Goal: Use online tool/utility: Utilize a website feature to perform a specific function

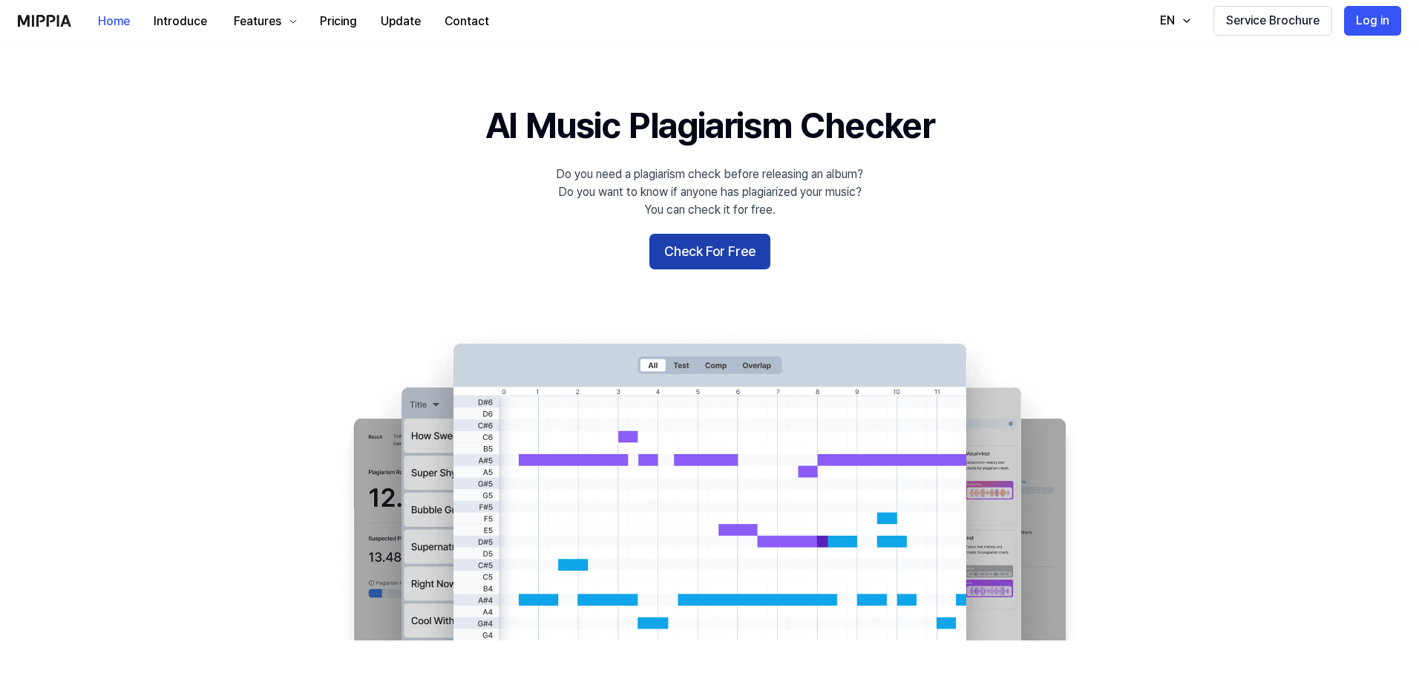
click at [710, 240] on button "Check For Free" at bounding box center [710, 252] width 121 height 36
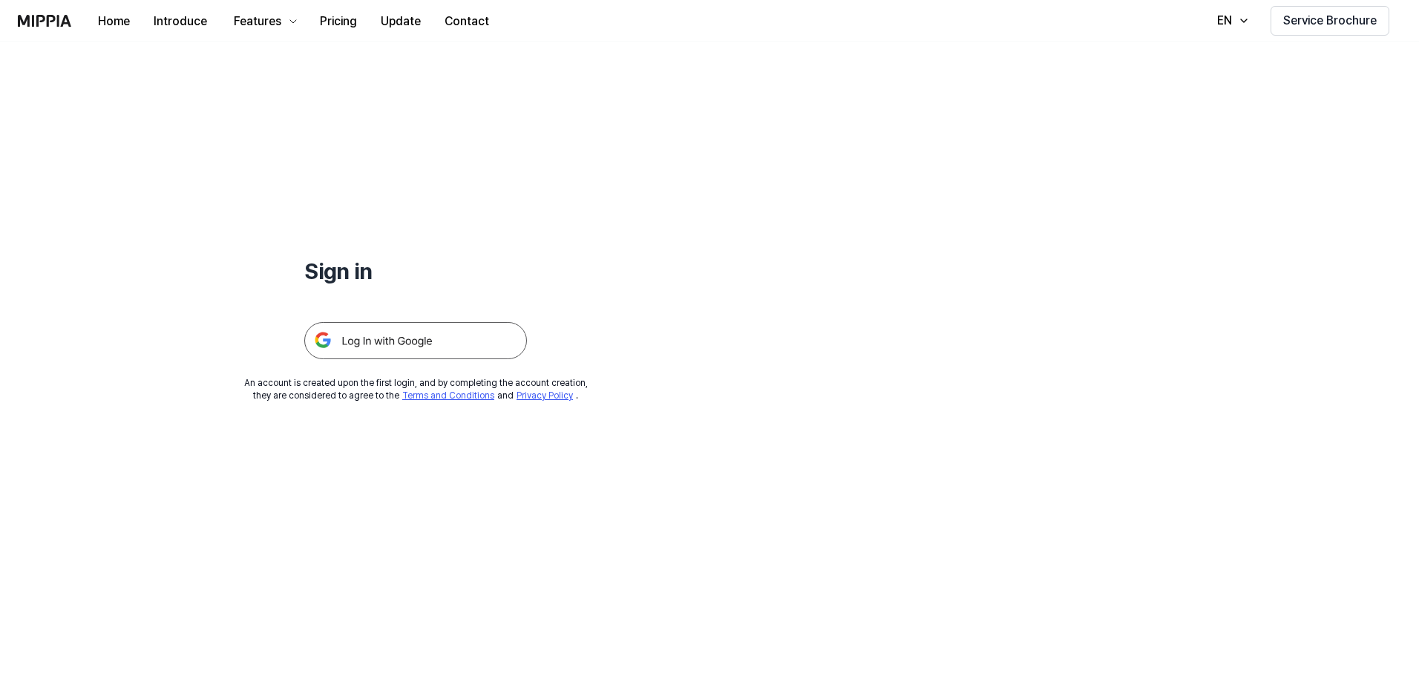
click at [401, 327] on img at bounding box center [415, 340] width 223 height 37
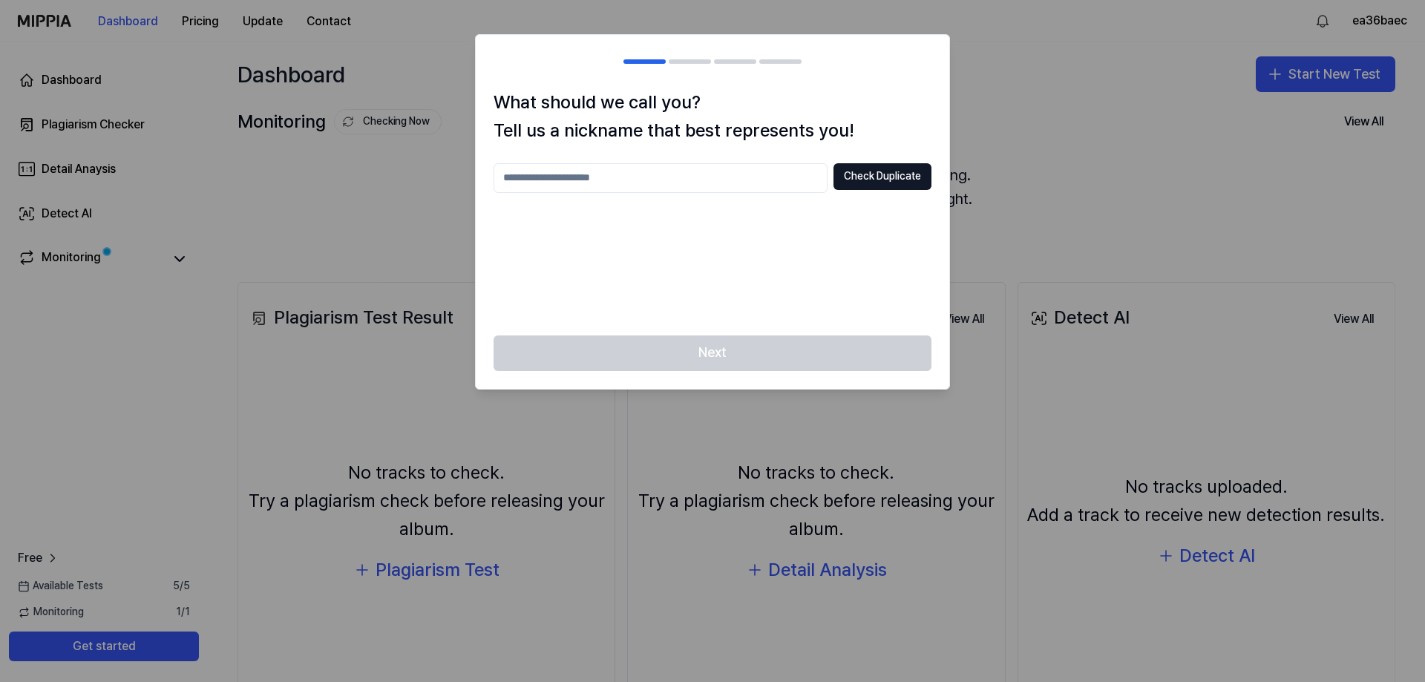
click at [702, 339] on div "Next" at bounding box center [713, 362] width 474 height 53
click at [1028, 218] on div at bounding box center [712, 341] width 1425 height 682
click at [871, 170] on button "Check Duplicate" at bounding box center [883, 176] width 98 height 27
click at [641, 173] on input "text" at bounding box center [661, 178] width 334 height 30
type input "********"
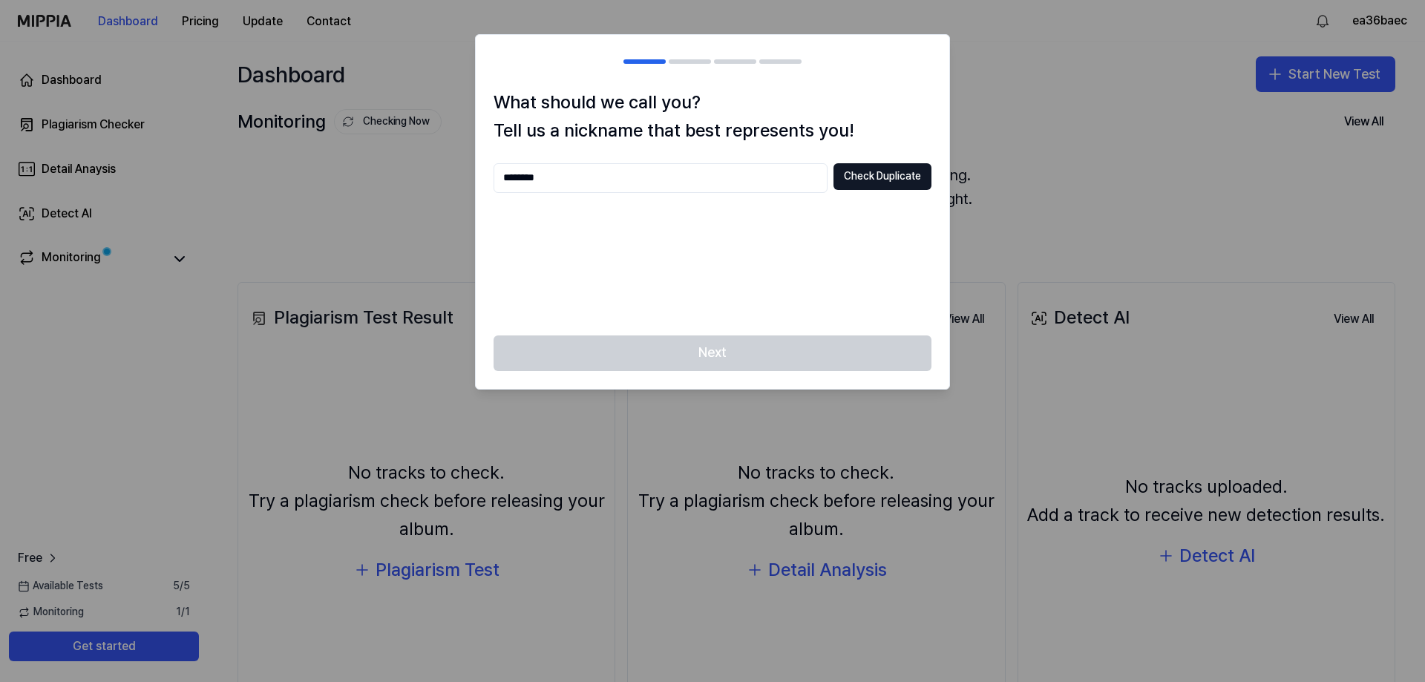
click at [871, 161] on div "What should we call you? Tell us a nickname that best represents you! ******** …" at bounding box center [713, 211] width 474 height 247
click at [693, 346] on div "Next" at bounding box center [713, 362] width 474 height 53
click at [738, 249] on div "******** Check Duplicate" at bounding box center [713, 240] width 438 height 154
click at [632, 174] on input "********" at bounding box center [661, 178] width 334 height 30
click at [872, 175] on button "Check Duplicate" at bounding box center [883, 176] width 98 height 27
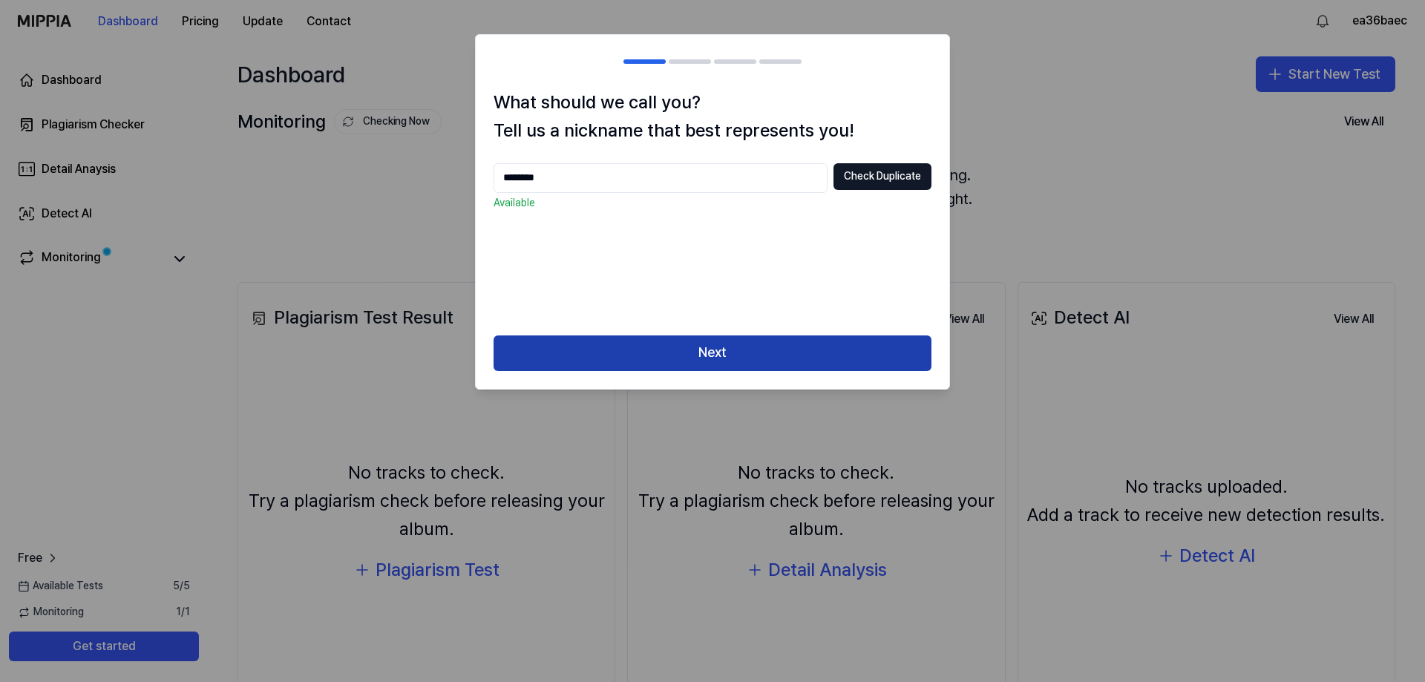
click at [750, 361] on button "Next" at bounding box center [713, 354] width 438 height 36
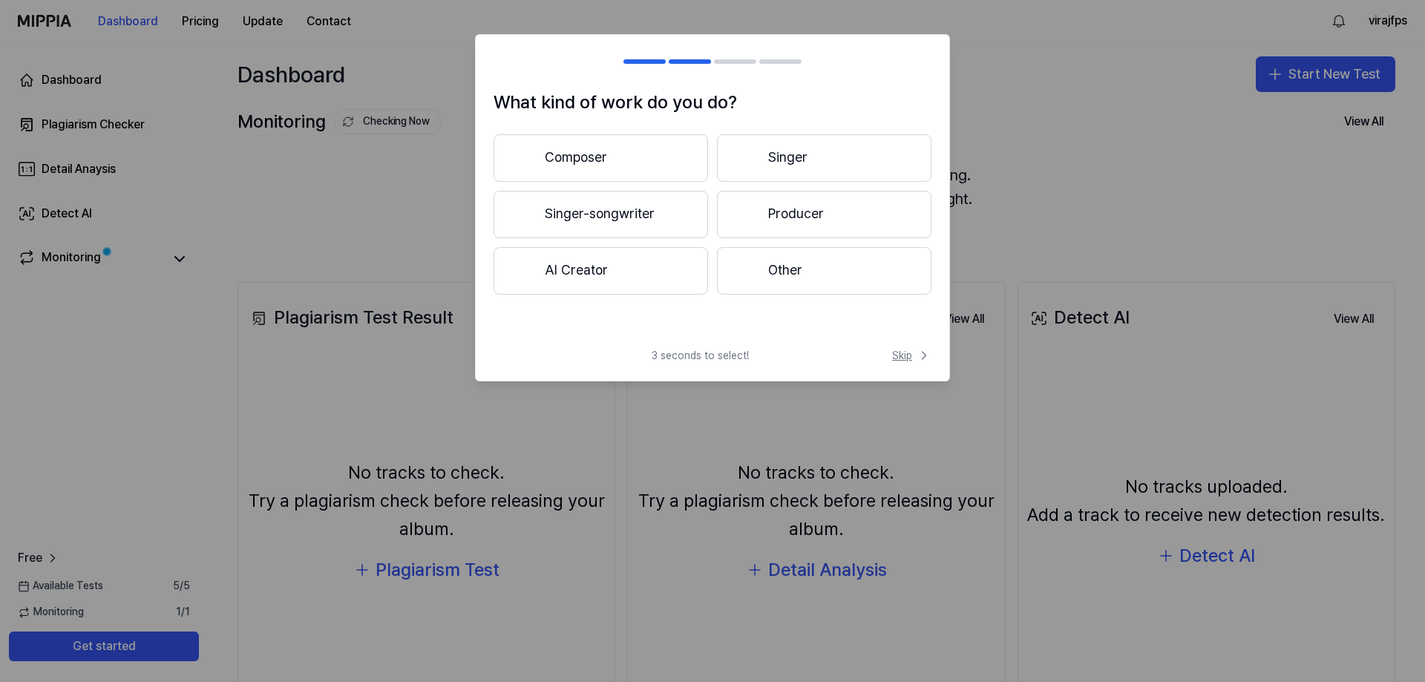
click at [905, 359] on span "Skip" at bounding box center [911, 355] width 39 height 15
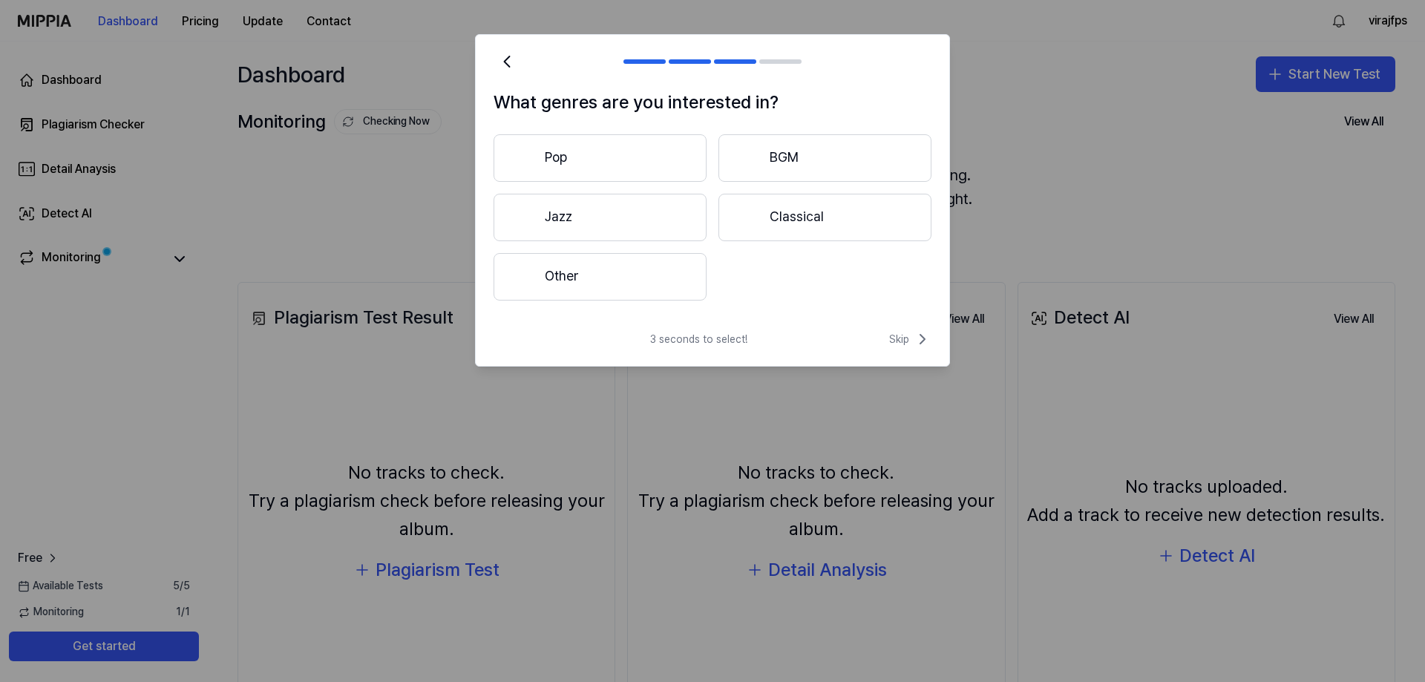
click at [905, 355] on div "3 seconds to select! Skip" at bounding box center [713, 348] width 474 height 36
click at [903, 340] on span "Skip" at bounding box center [910, 339] width 42 height 18
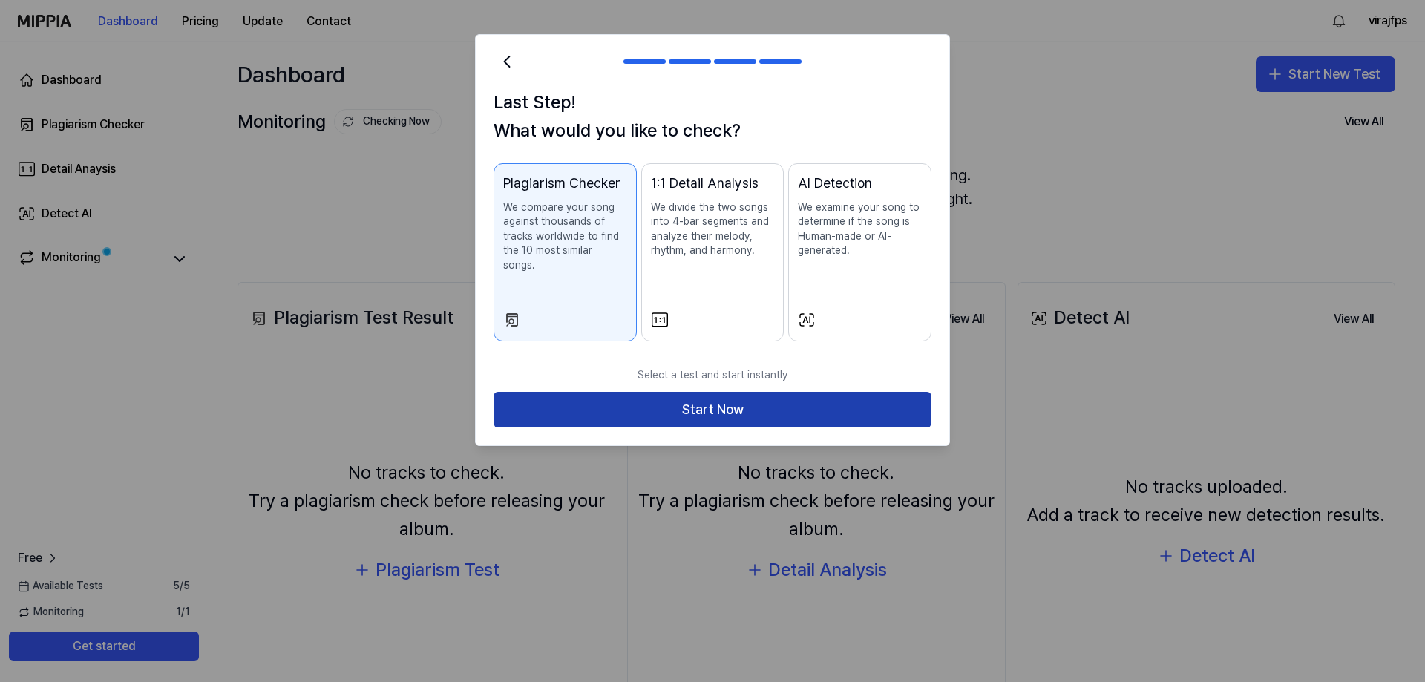
click at [776, 395] on button "Start Now" at bounding box center [713, 410] width 438 height 36
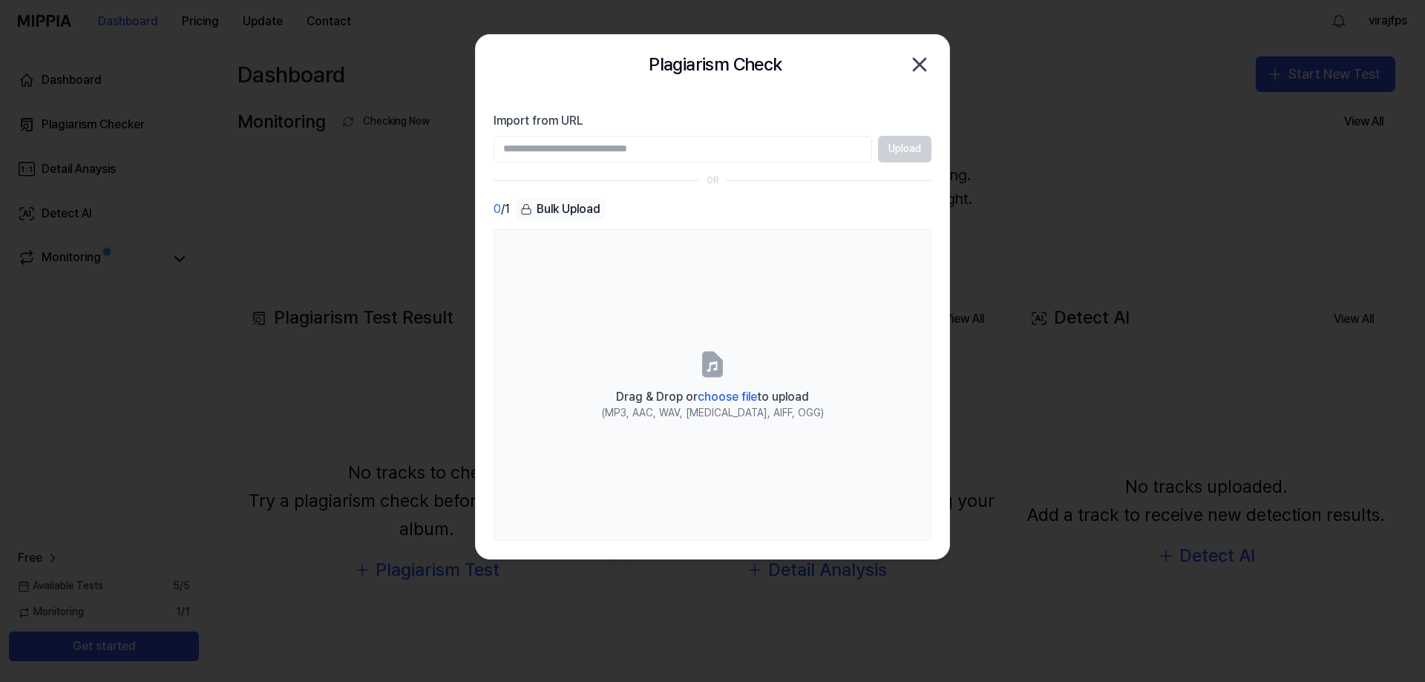
click at [612, 146] on input "Import from URL" at bounding box center [683, 149] width 379 height 27
click at [839, 205] on div "0 / 1 Bulk Upload" at bounding box center [713, 210] width 438 height 22
click at [607, 158] on input "Import from URL" at bounding box center [683, 149] width 379 height 27
click at [901, 154] on div "Upload" at bounding box center [713, 149] width 438 height 27
click at [759, 154] on input "Import from URL" at bounding box center [683, 149] width 379 height 27
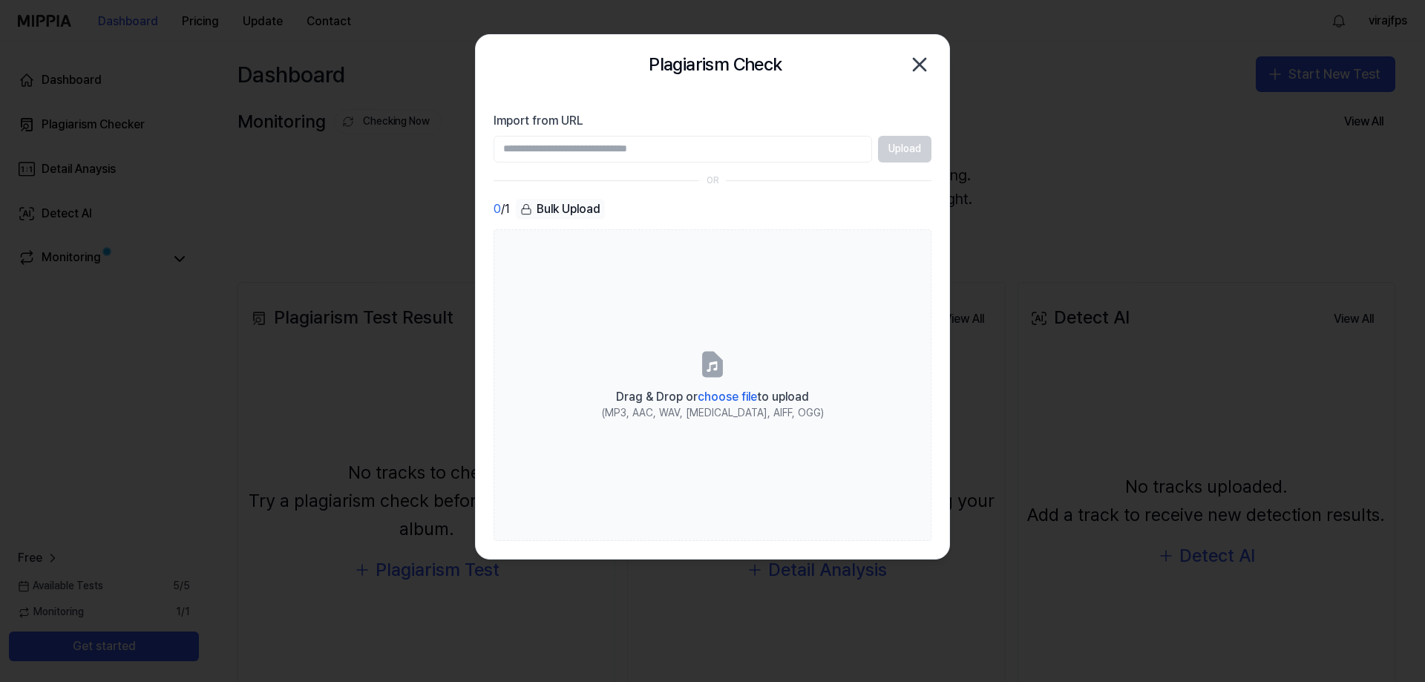
click at [770, 109] on section "Import from URL Upload OR 0 / 1 Bulk Upload Drag & Drop or choose file to uploa…" at bounding box center [713, 326] width 474 height 465
click at [906, 147] on div "Upload" at bounding box center [713, 149] width 438 height 27
click at [733, 150] on input "Import from URL" at bounding box center [683, 149] width 379 height 27
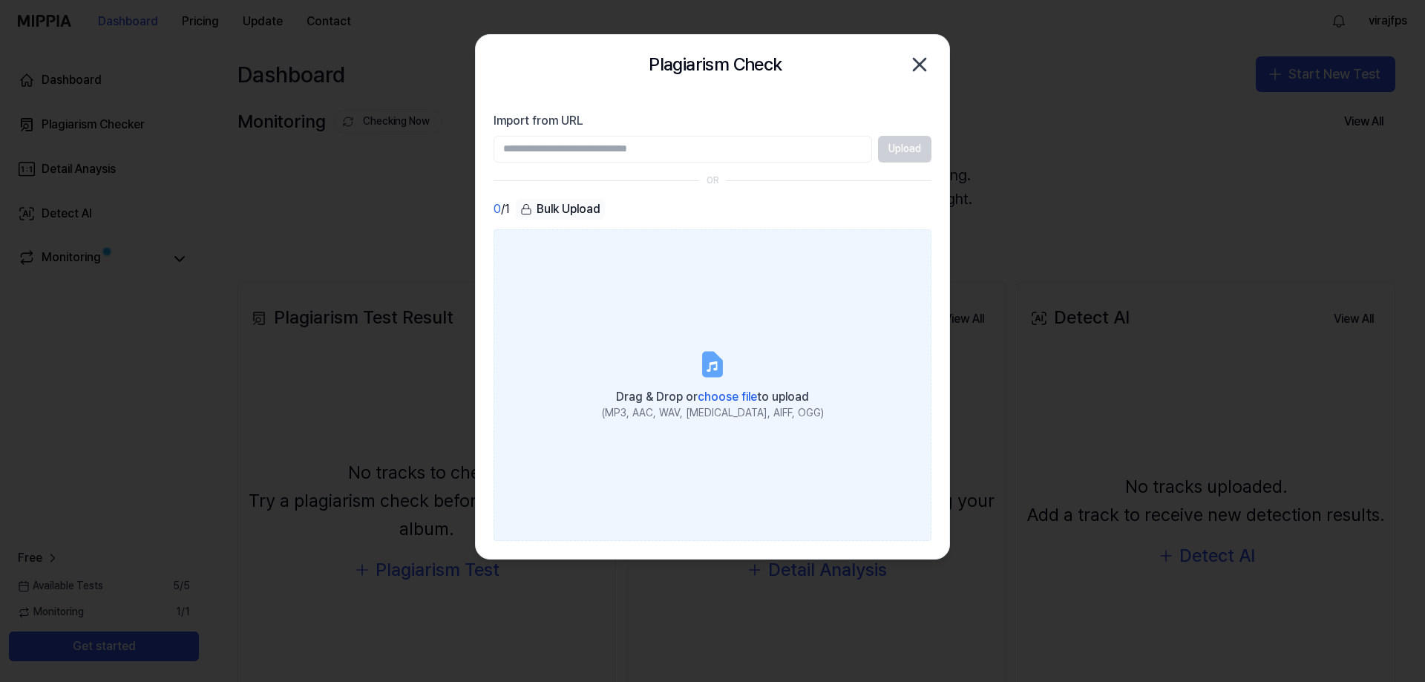
click at [598, 403] on label "Drag & Drop or choose file to upload (MP3, AAC, WAV, [MEDICAL_DATA], AIFF, OGG)" at bounding box center [713, 385] width 438 height 312
click at [0, 0] on input "Drag & Drop or choose file to upload (MP3, AAC, WAV, [MEDICAL_DATA], AIFF, OGG)" at bounding box center [0, 0] width 0 height 0
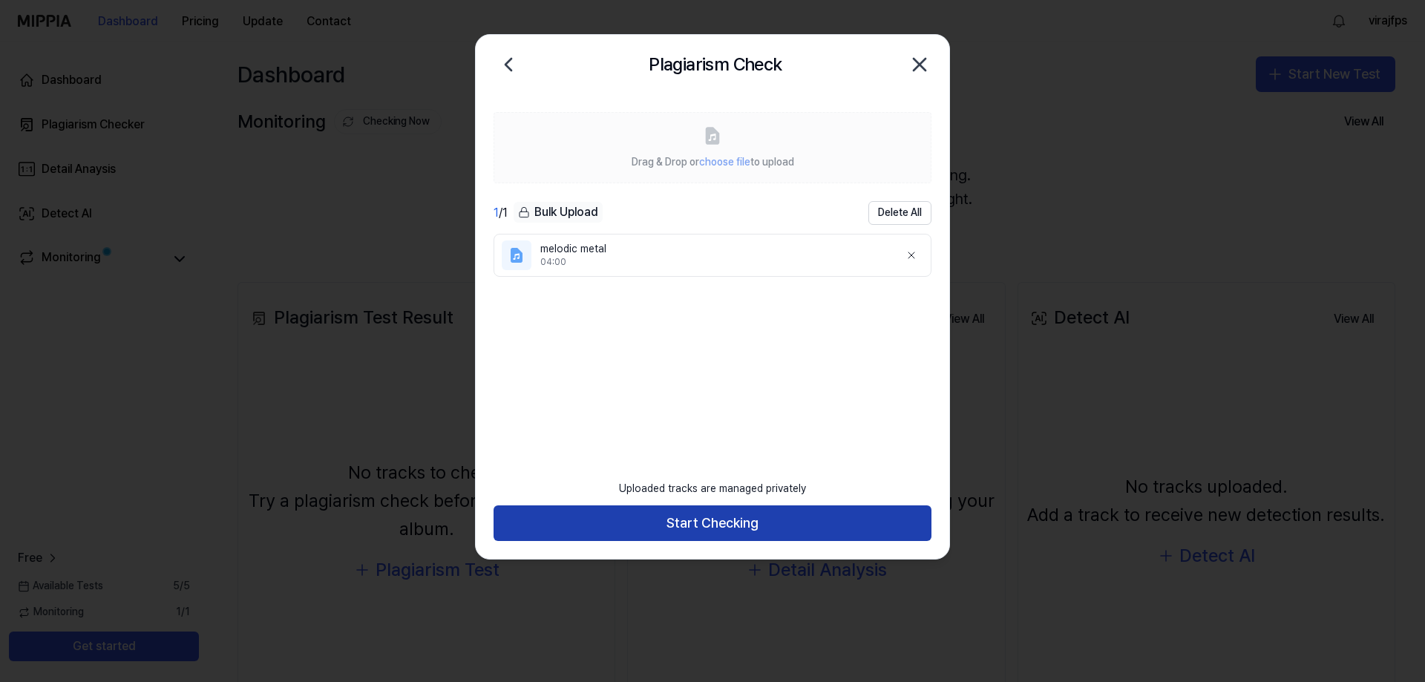
click at [714, 517] on button "Start Checking" at bounding box center [713, 524] width 438 height 36
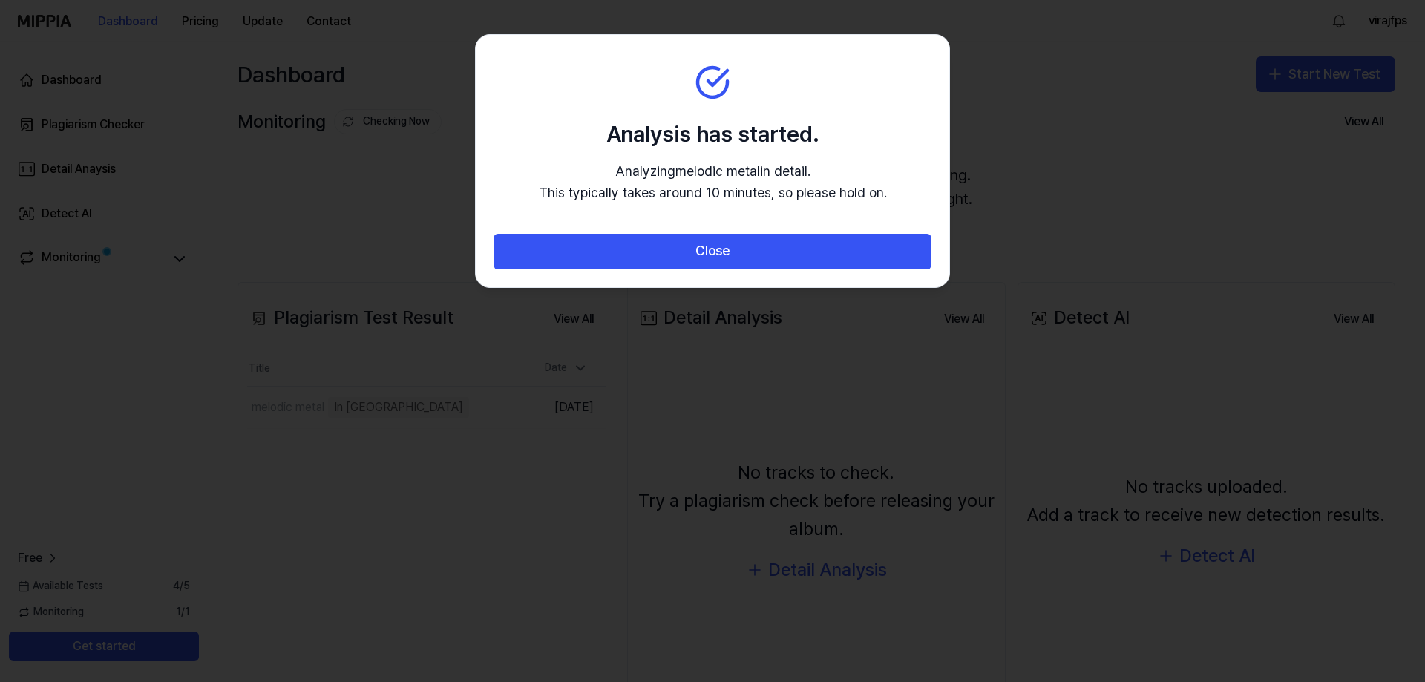
drag, startPoint x: 597, startPoint y: 125, endPoint x: 893, endPoint y: 218, distance: 310.2
click at [893, 218] on section "Analysis has started. Analyzing melodic metal in detail. This typically takes a…" at bounding box center [713, 134] width 474 height 199
click at [868, 200] on p "Analyzing melodic metal in detail. This typically takes around 10 minutes, so p…" at bounding box center [713, 182] width 348 height 43
click at [897, 201] on section "Analysis has started. Analyzing melodic metal in detail. This typically takes a…" at bounding box center [713, 134] width 474 height 199
click at [877, 194] on p "Analyzing melodic metal in detail. This typically takes around 10 minutes, so p…" at bounding box center [713, 182] width 348 height 43
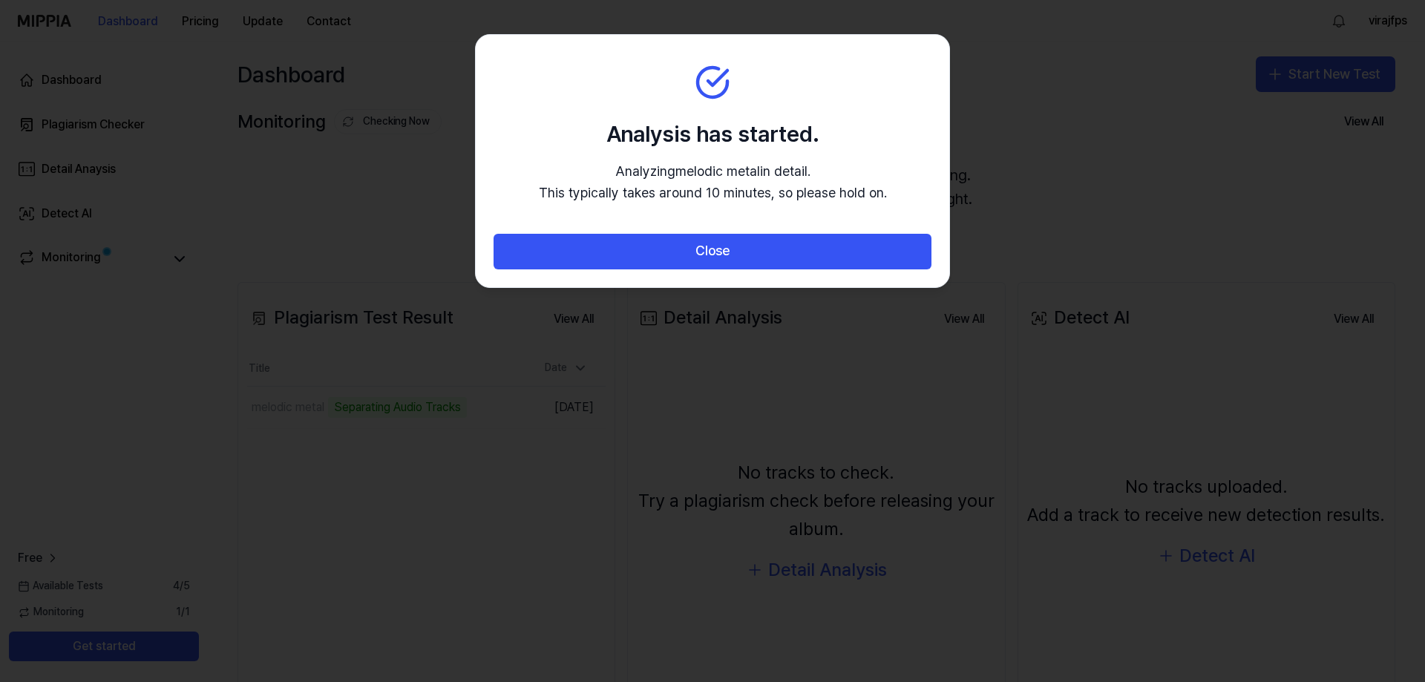
drag, startPoint x: 886, startPoint y: 194, endPoint x: 603, endPoint y: 121, distance: 292.8
click at [603, 121] on section "Analysis has started. Analyzing melodic metal in detail. This typically takes a…" at bounding box center [713, 134] width 474 height 199
click at [638, 130] on h2 "Analysis has started." at bounding box center [713, 133] width 348 height 31
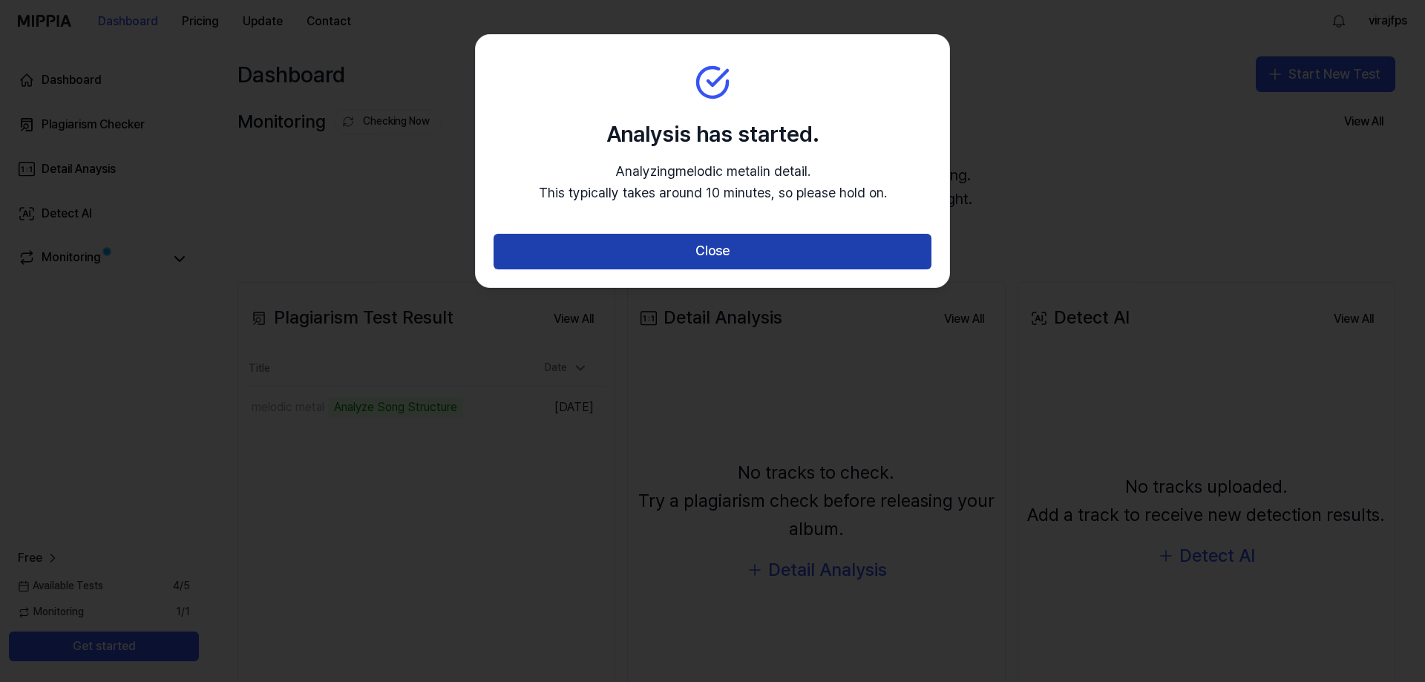
click at [732, 252] on button "Close" at bounding box center [713, 252] width 438 height 36
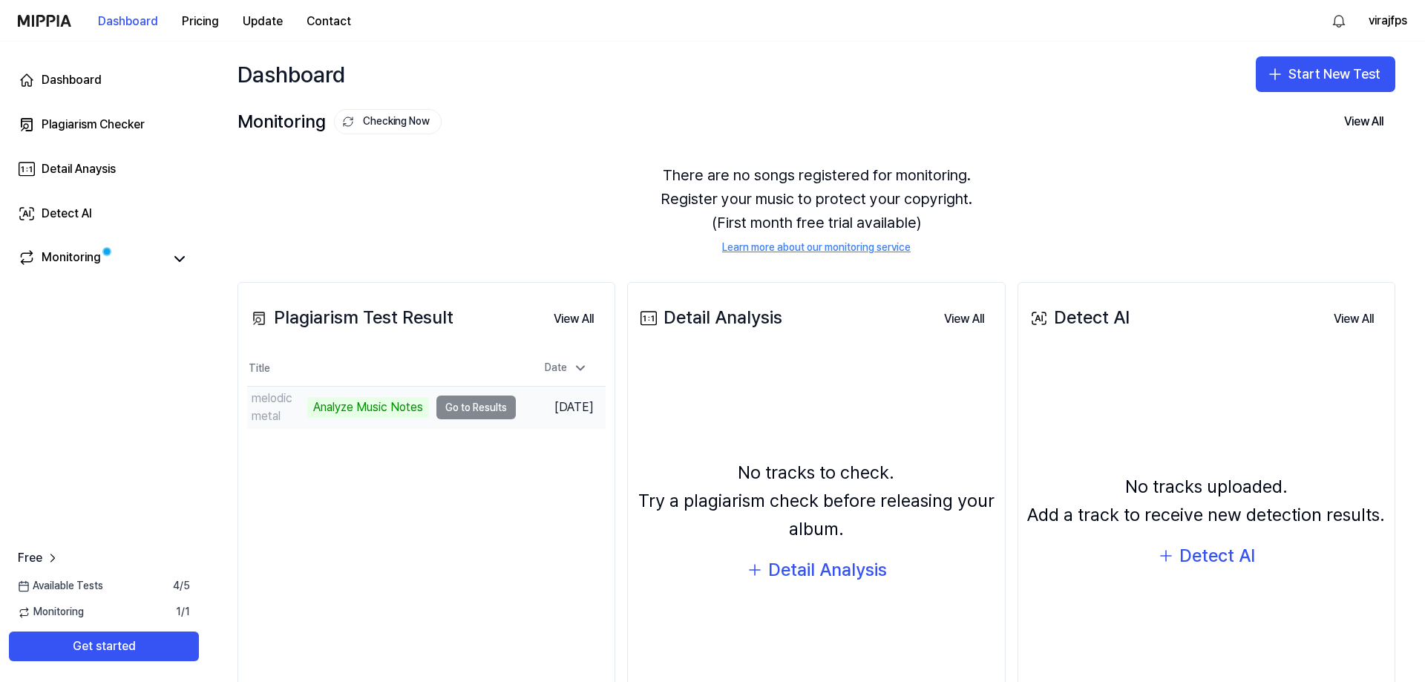
click at [465, 411] on td "melodic metal Analyze Music Notes Go to Results" at bounding box center [381, 408] width 269 height 42
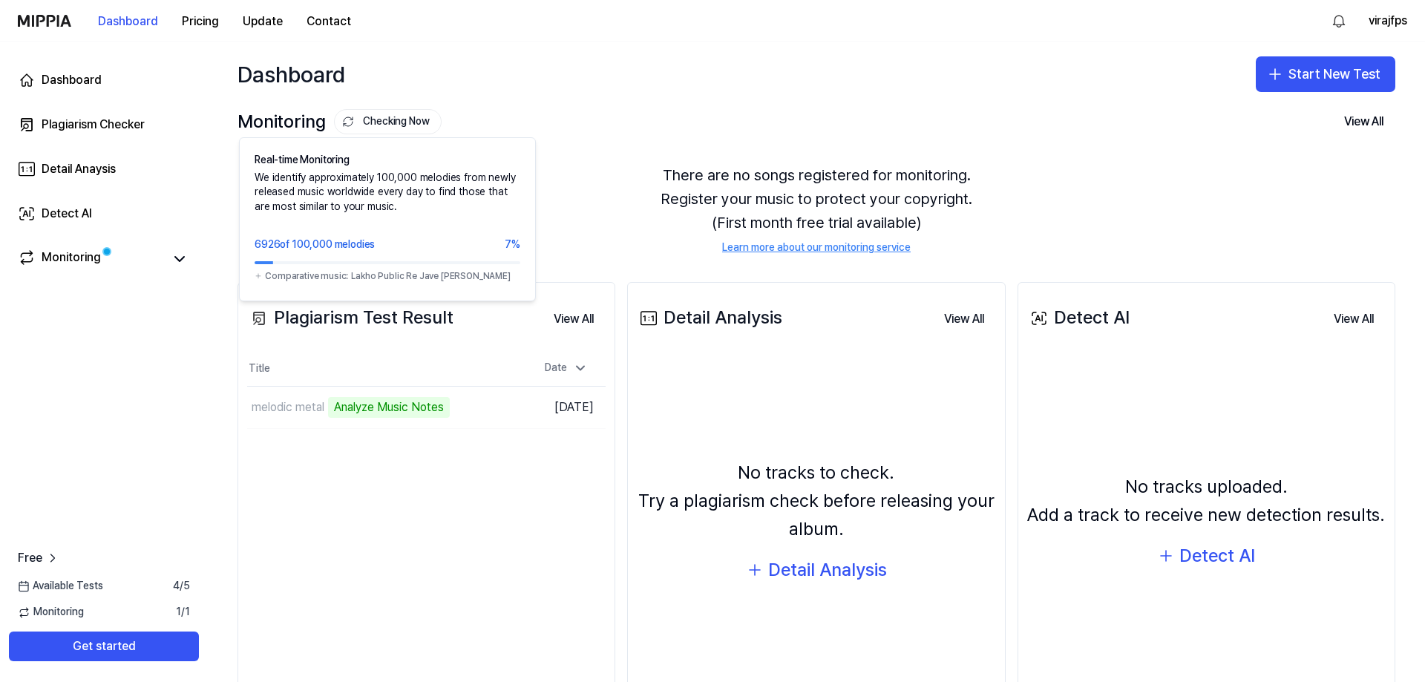
click at [408, 120] on button "Checking Now" at bounding box center [388, 121] width 108 height 25
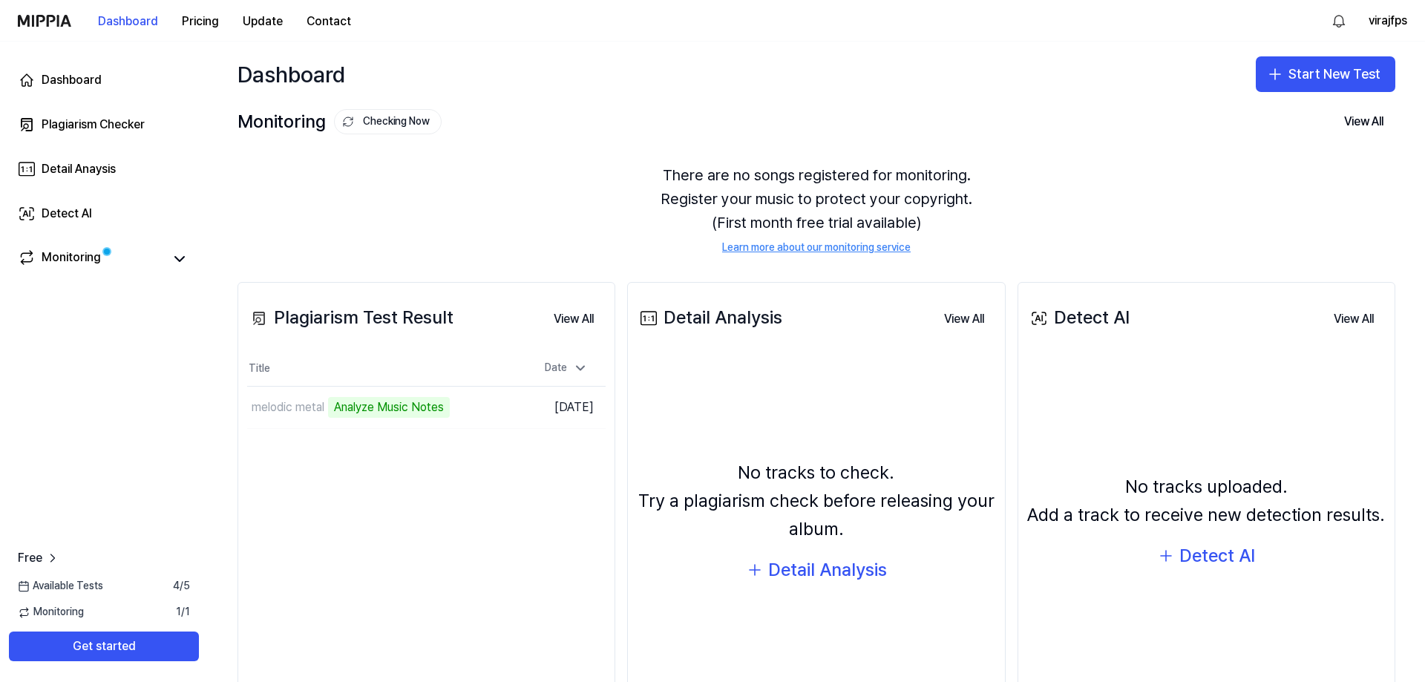
click at [395, 135] on div "Monitoring Checking Now" at bounding box center [340, 122] width 204 height 28
click at [81, 213] on div "Detect AI" at bounding box center [67, 214] width 50 height 18
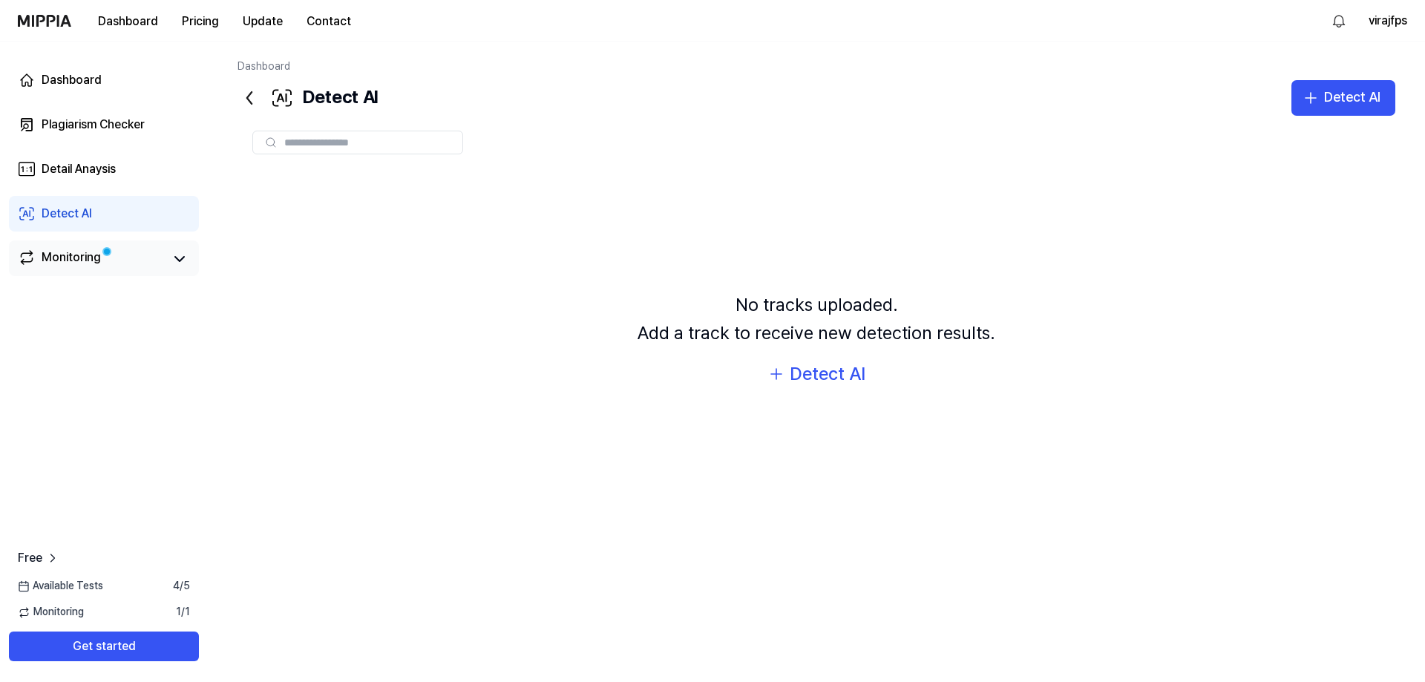
click at [87, 260] on div "Monitoring" at bounding box center [71, 259] width 59 height 21
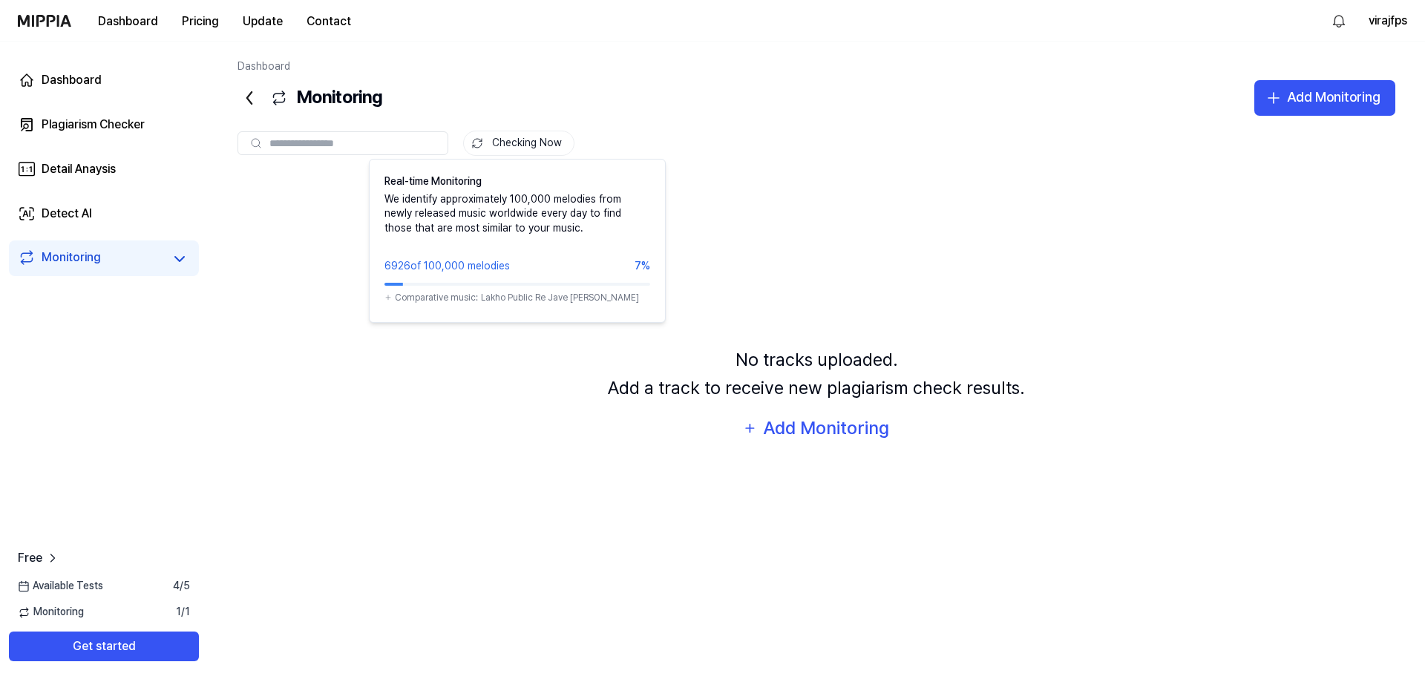
click at [530, 140] on button "Checking Now" at bounding box center [518, 143] width 111 height 25
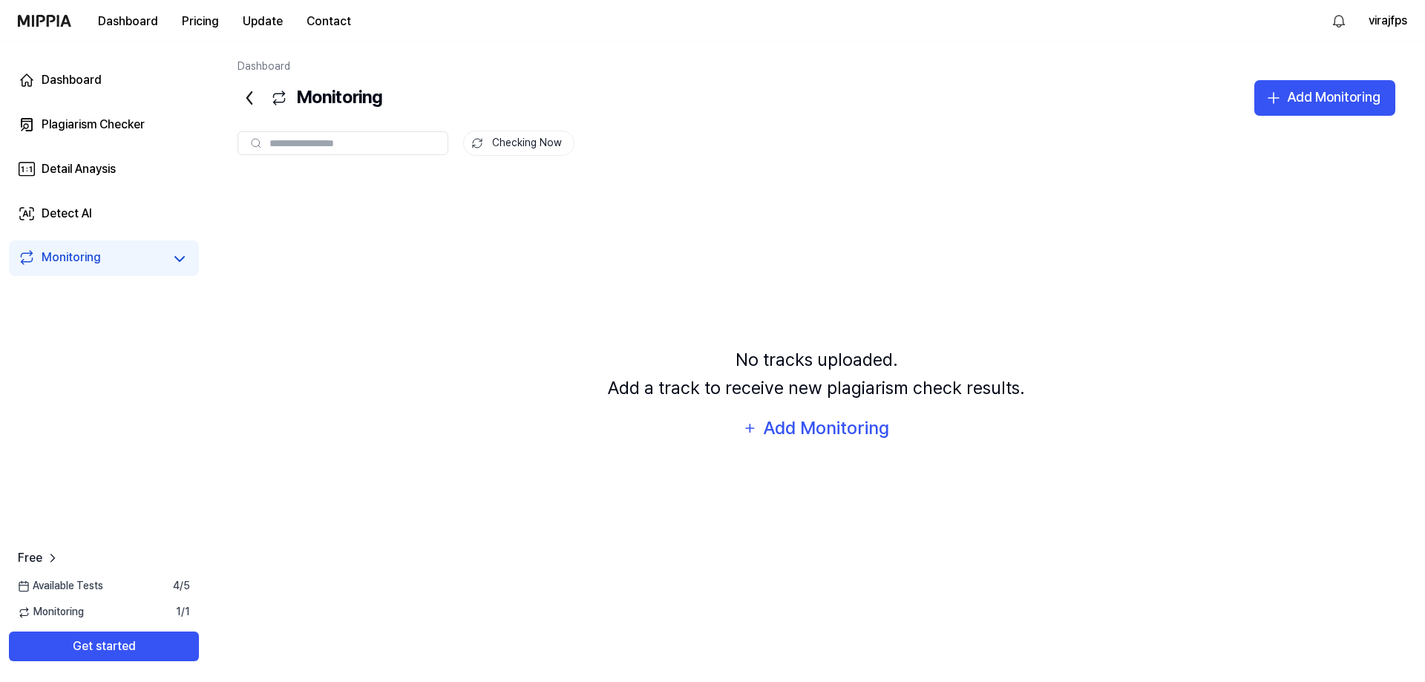
click at [530, 140] on button "Checking Now" at bounding box center [518, 143] width 111 height 25
click at [125, 90] on link "Dashboard" at bounding box center [104, 80] width 190 height 36
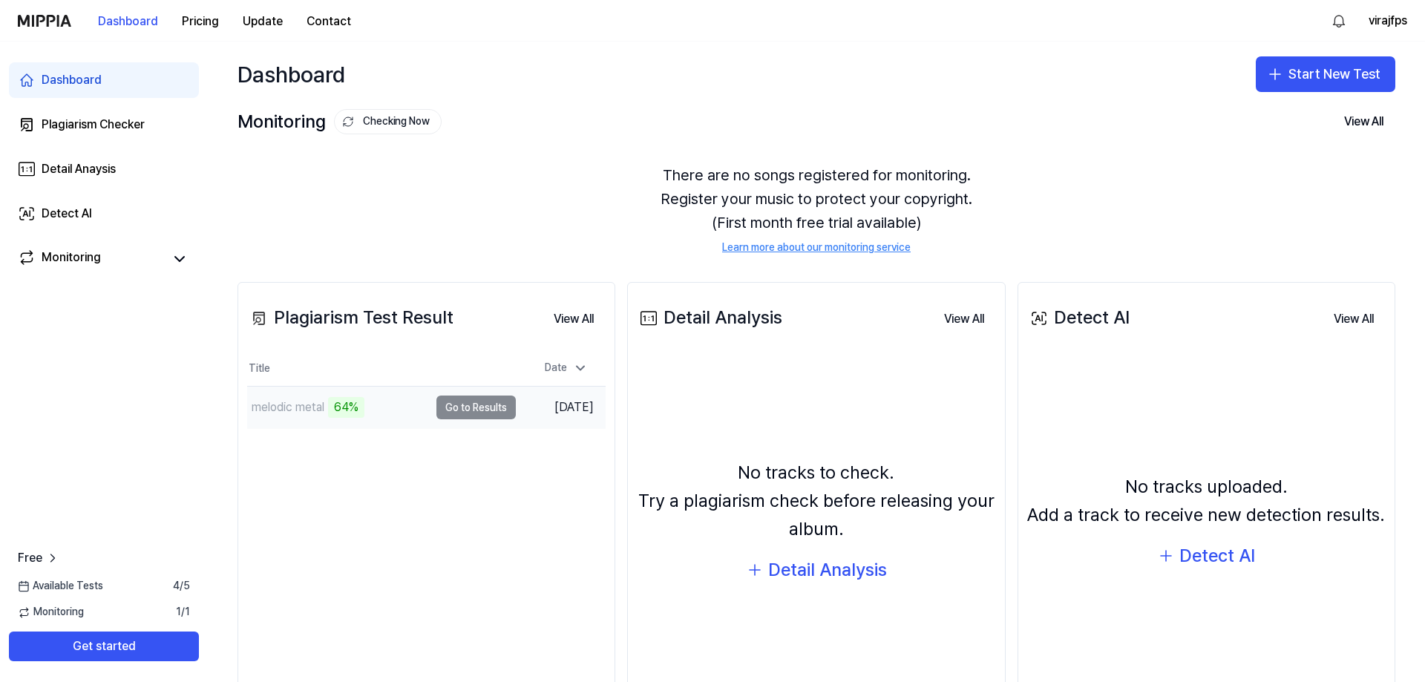
click at [479, 402] on td "melodic metal 64% Go to Results" at bounding box center [381, 408] width 269 height 42
click at [462, 408] on button "Go to Results" at bounding box center [475, 408] width 79 height 24
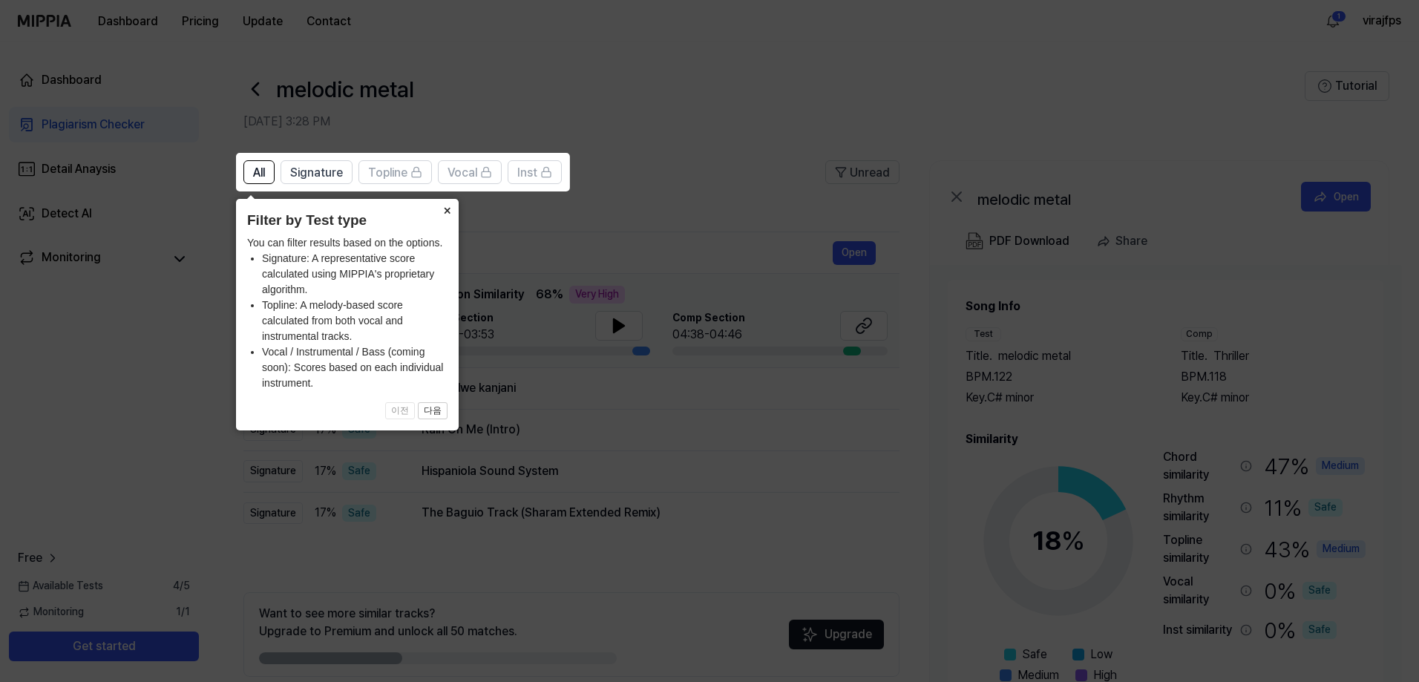
click at [445, 210] on button "×" at bounding box center [447, 209] width 24 height 21
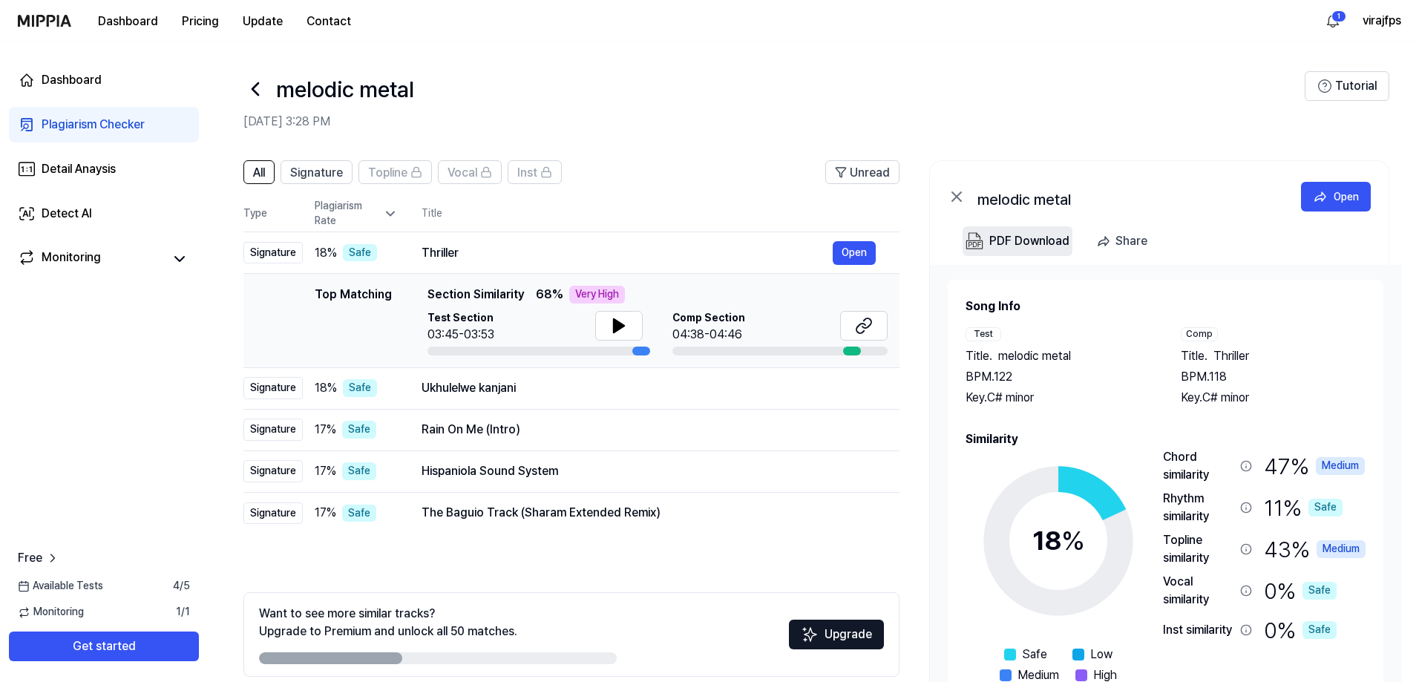
click at [1011, 245] on div "PDF Download" at bounding box center [1030, 241] width 80 height 19
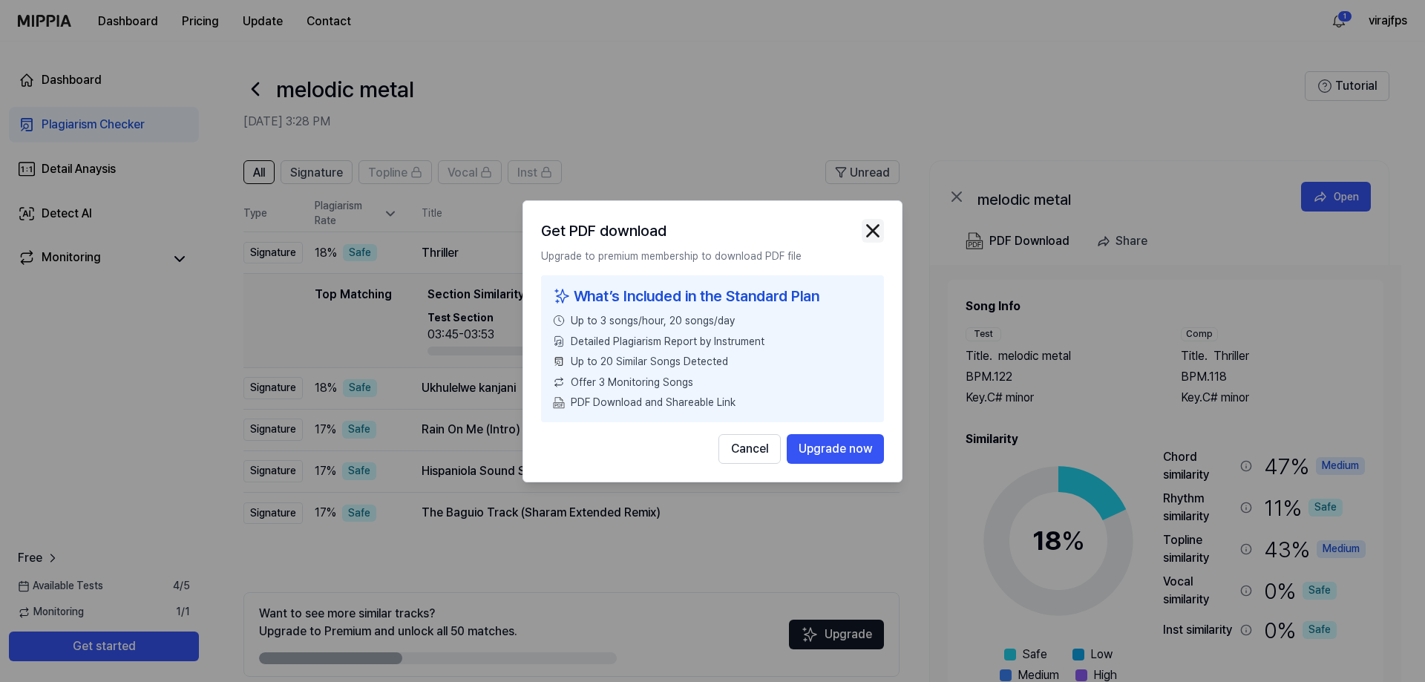
click at [874, 228] on img "button" at bounding box center [873, 231] width 22 height 22
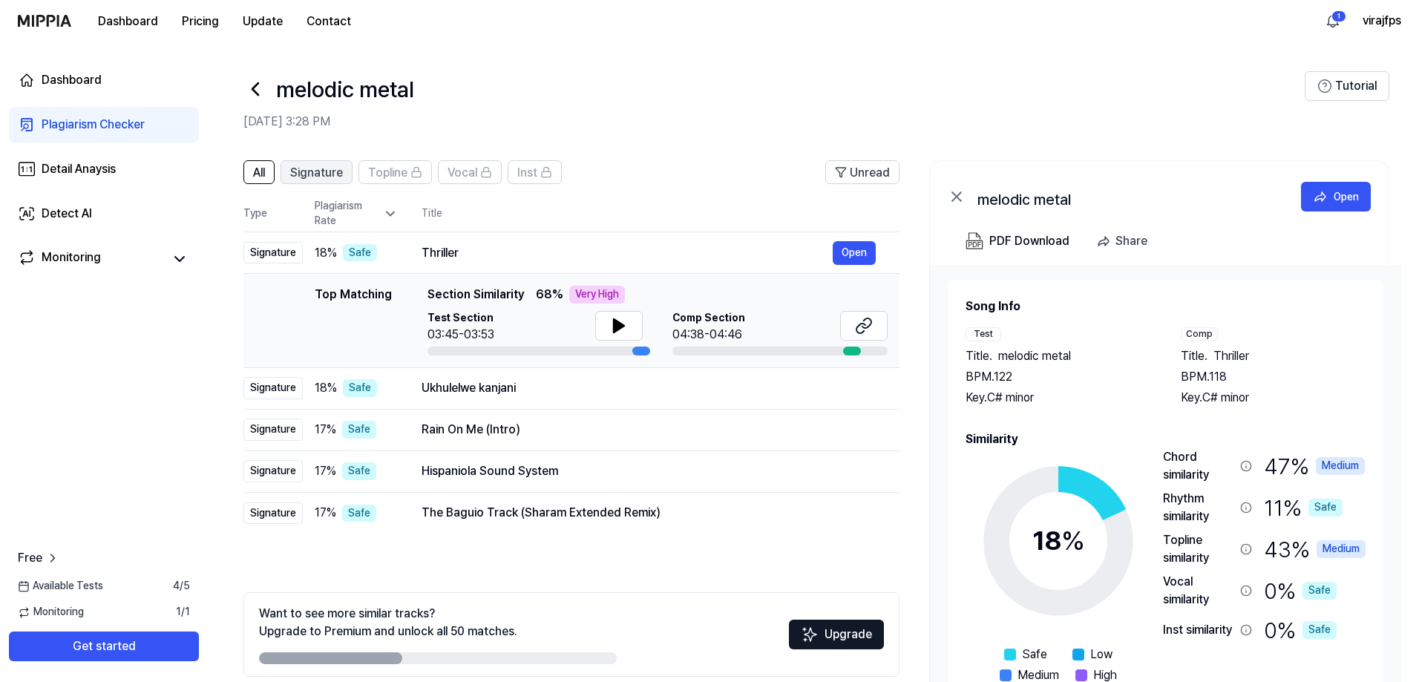
click at [328, 176] on span "Signature" at bounding box center [316, 173] width 53 height 18
click at [259, 174] on span "All" at bounding box center [259, 173] width 12 height 18
click at [174, 202] on link "Detect AI" at bounding box center [104, 214] width 190 height 36
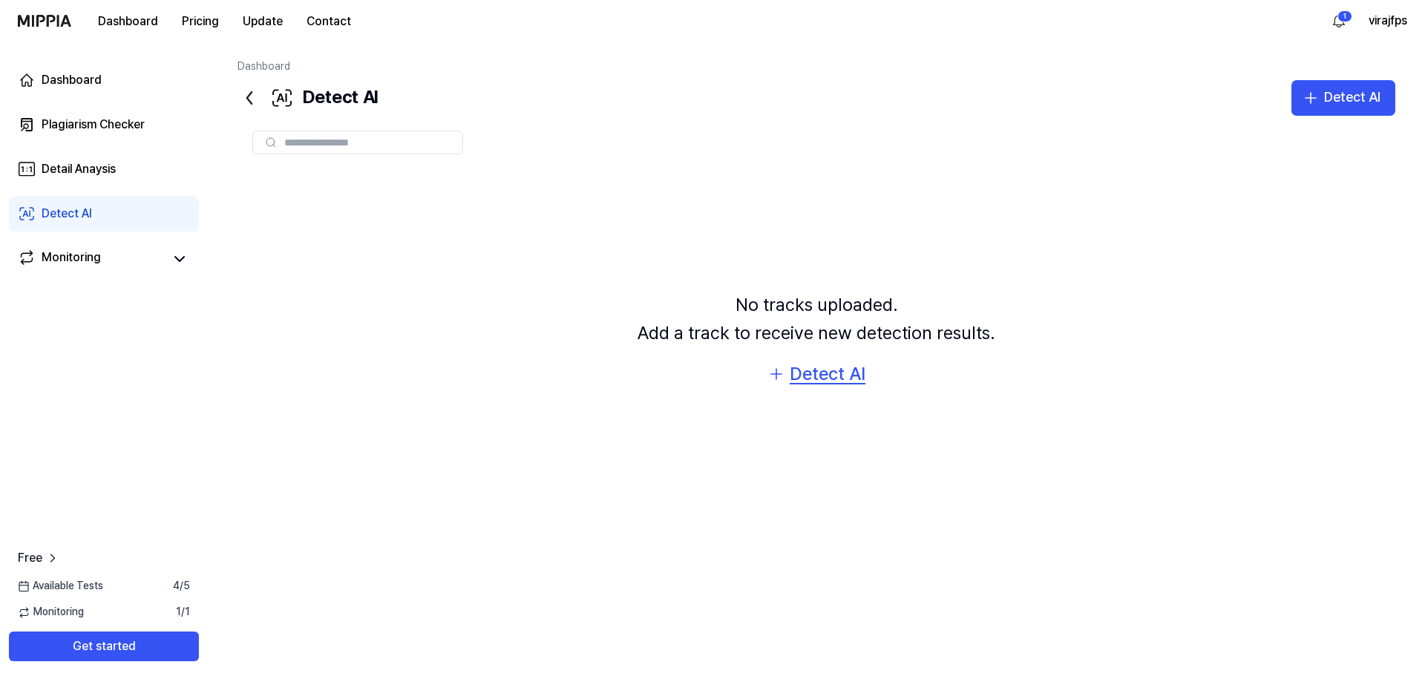
click at [824, 373] on div "Detect AI" at bounding box center [828, 374] width 76 height 28
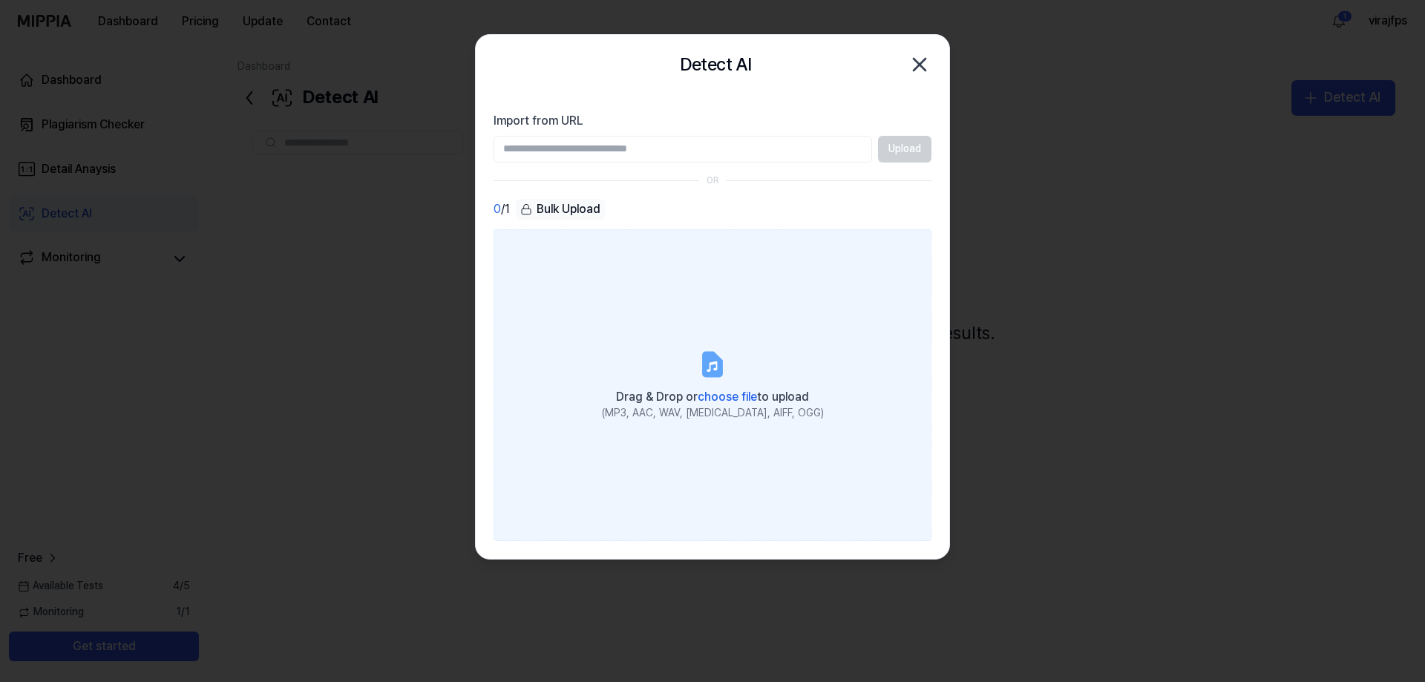
click at [638, 348] on label "Drag & Drop or choose file to upload (MP3, AAC, WAV, [MEDICAL_DATA], AIFF, OGG)" at bounding box center [713, 385] width 438 height 312
click at [0, 0] on input "Drag & Drop or choose file to upload (MP3, AAC, WAV, [MEDICAL_DATA], AIFF, OGG)" at bounding box center [0, 0] width 0 height 0
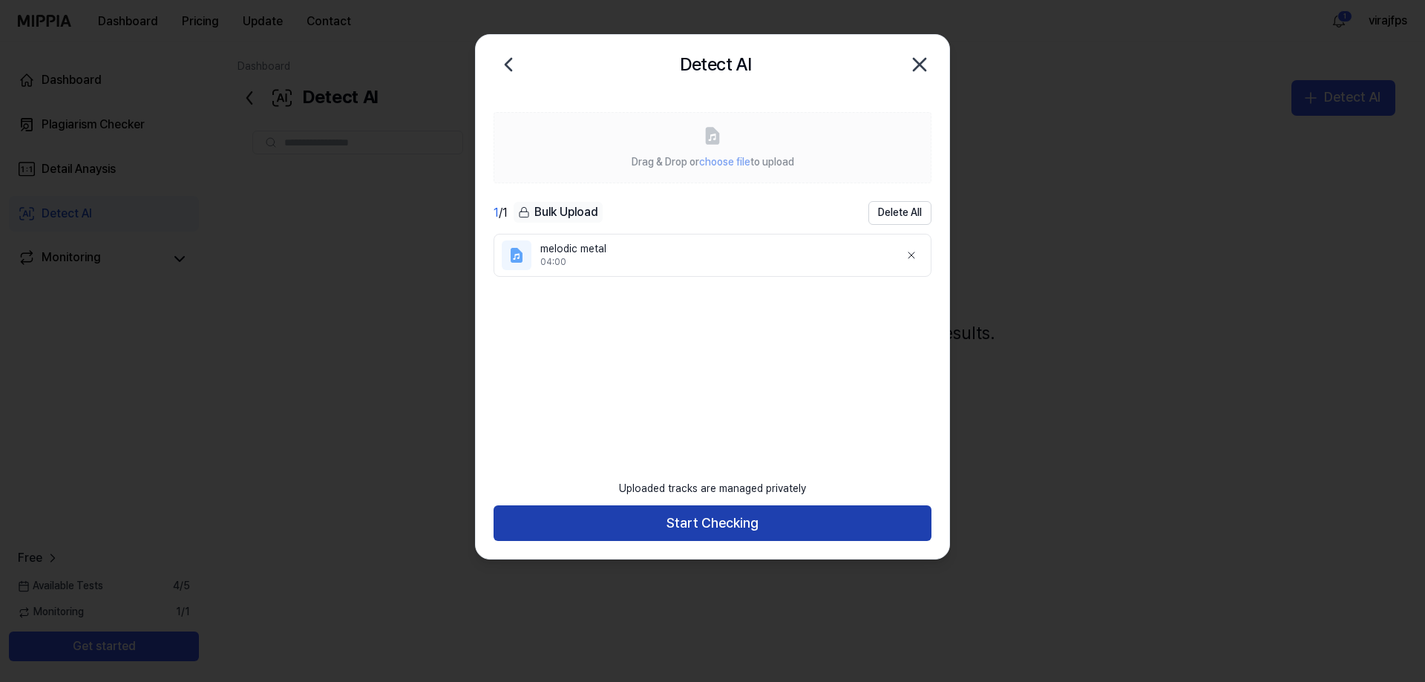
click at [755, 523] on button "Start Checking" at bounding box center [713, 524] width 438 height 36
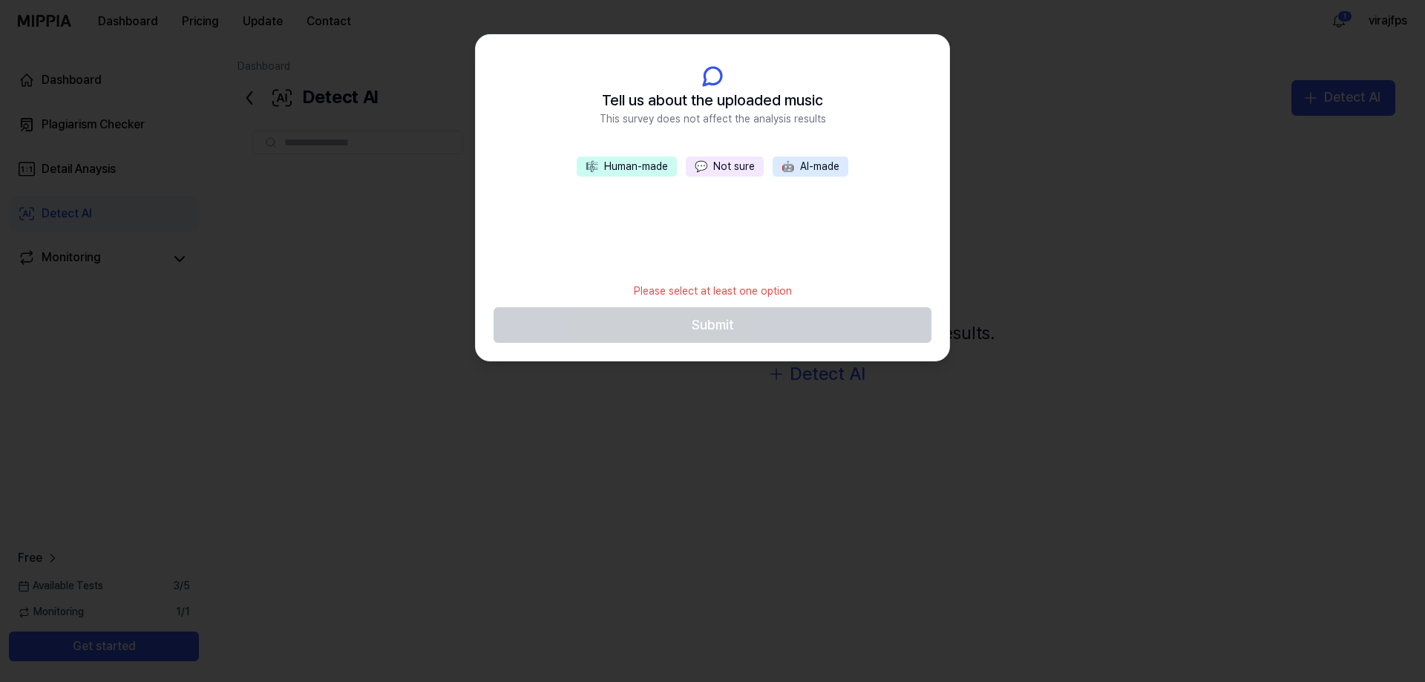
click at [710, 167] on button "💬 Not sure" at bounding box center [725, 167] width 78 height 21
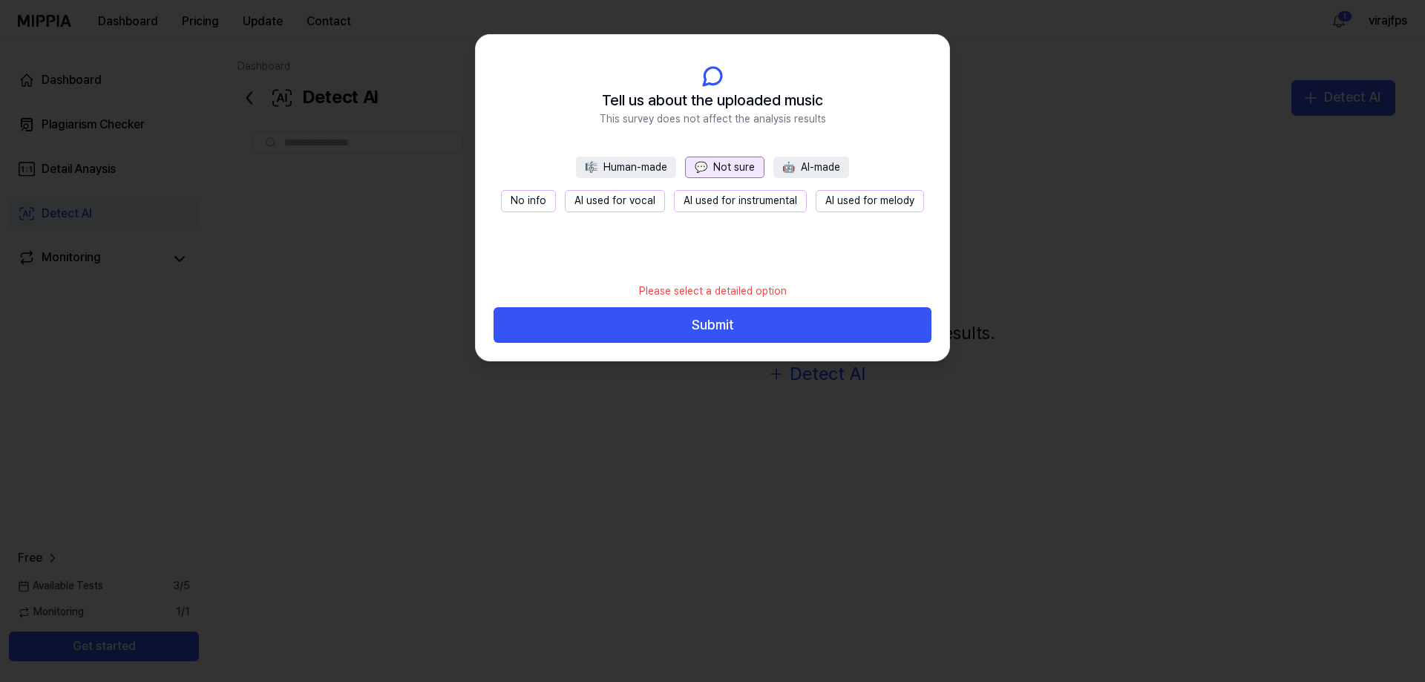
click at [644, 166] on button "🎼 Human-made" at bounding box center [626, 168] width 100 height 22
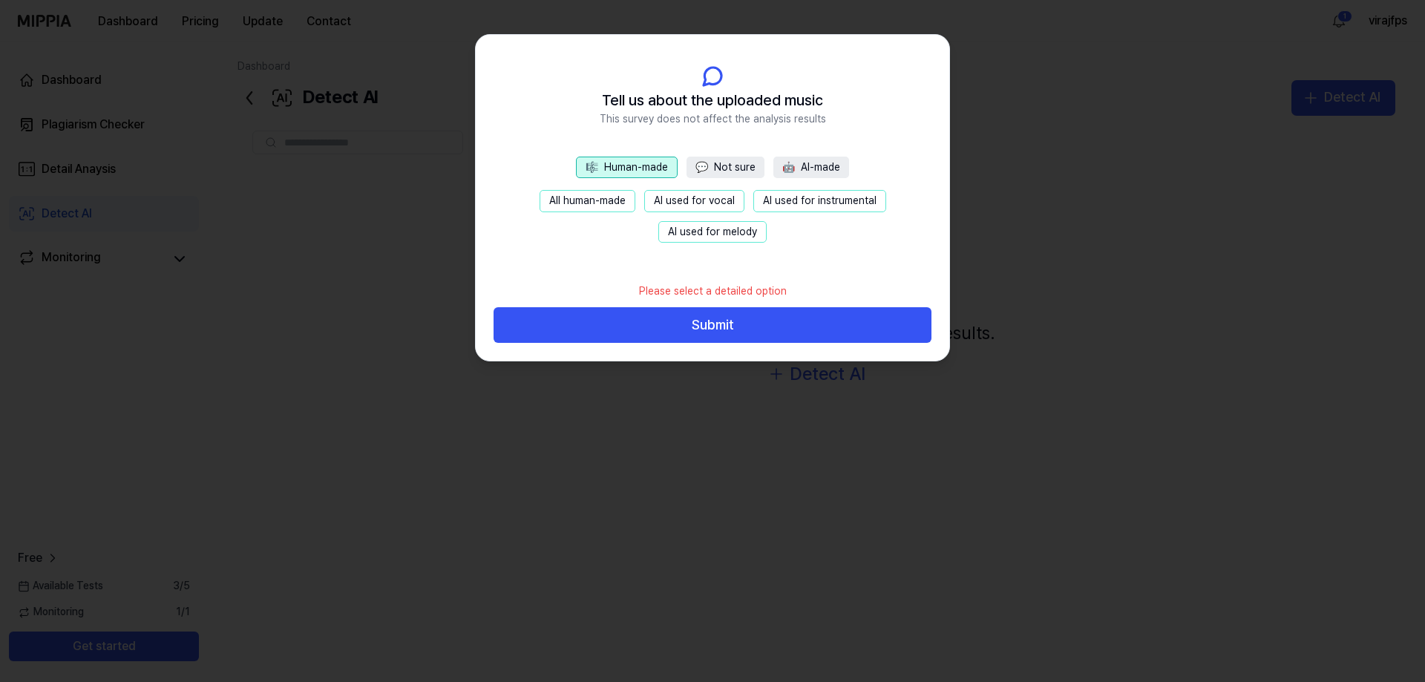
click at [814, 165] on button "🤖 AI-made" at bounding box center [812, 168] width 76 height 22
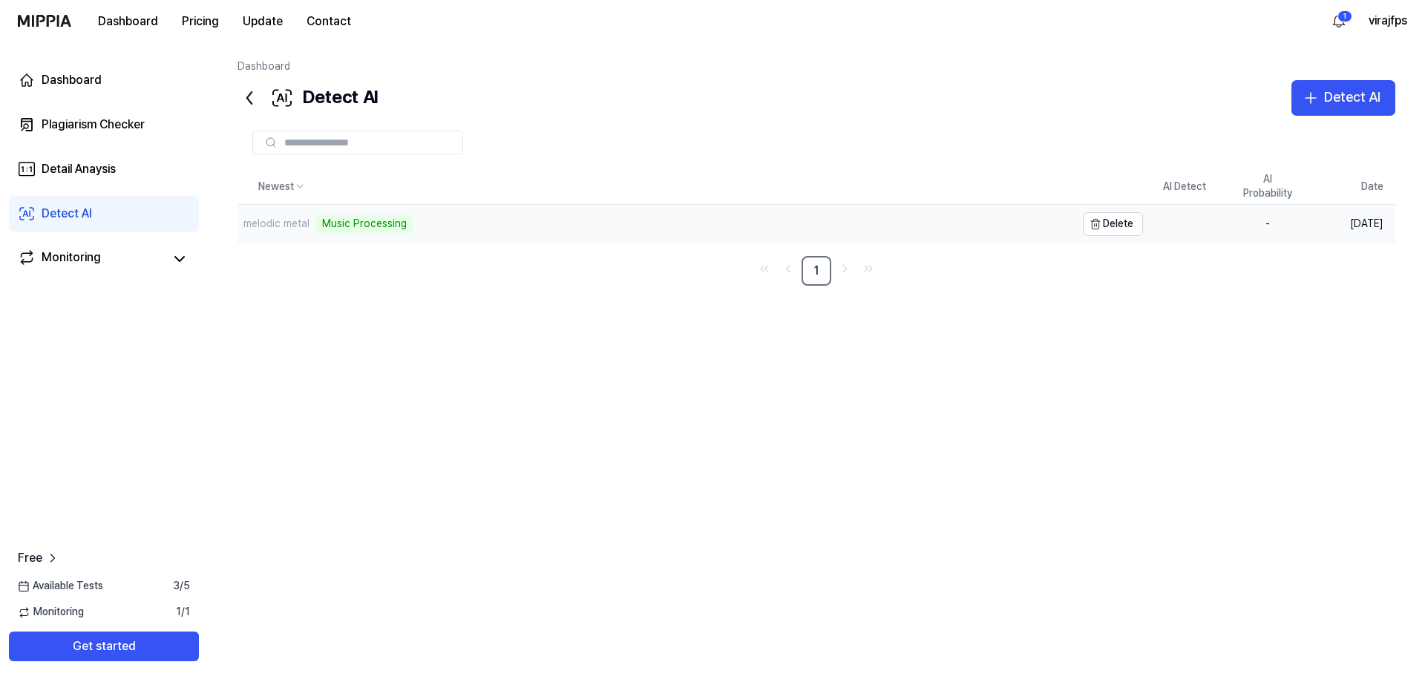
drag, startPoint x: 402, startPoint y: 218, endPoint x: 323, endPoint y: 220, distance: 78.7
click at [323, 220] on div "Music Processing" at bounding box center [364, 224] width 97 height 18
drag, startPoint x: 302, startPoint y: 100, endPoint x: 392, endPoint y: 101, distance: 89.8
click at [392, 101] on div "Detect AI Detect AI" at bounding box center [817, 98] width 1158 height 36
click at [378, 96] on div "Detect AI" at bounding box center [308, 98] width 140 height 36
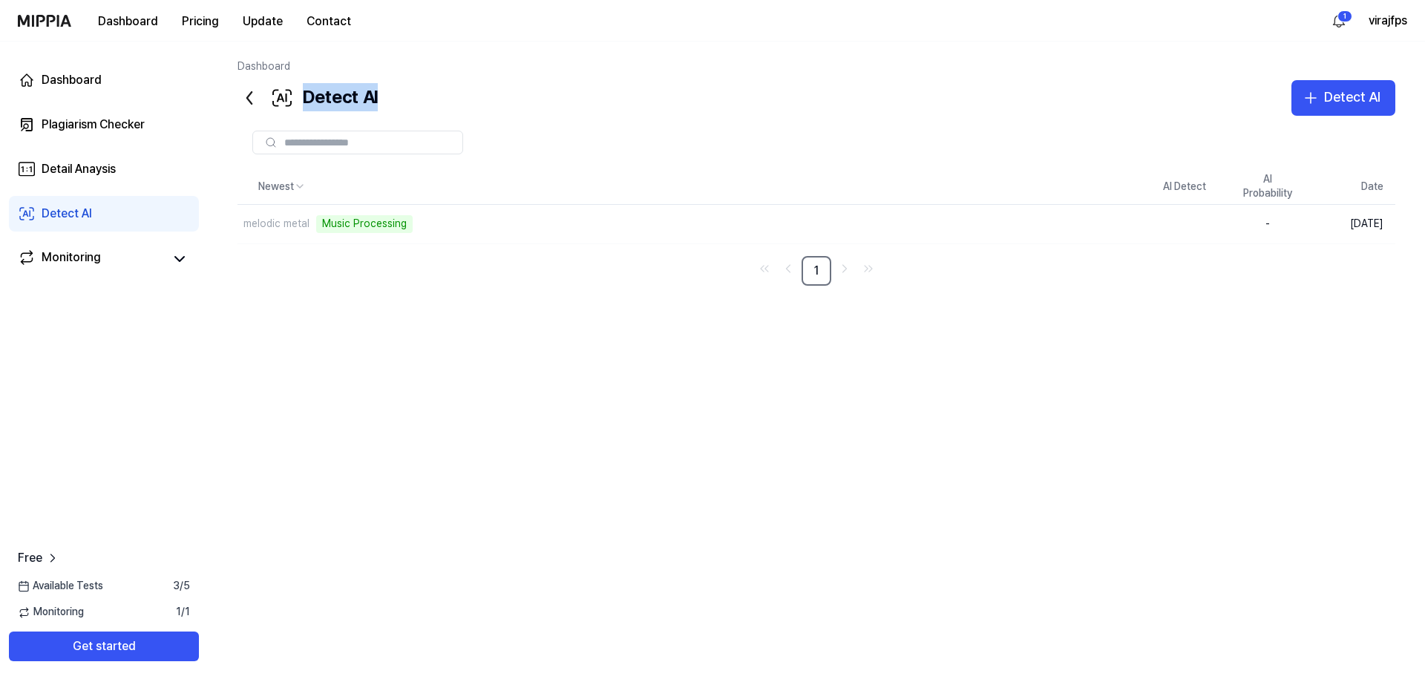
drag, startPoint x: 382, startPoint y: 97, endPoint x: 298, endPoint y: 97, distance: 83.9
click at [298, 97] on div "Detect AI Detect AI" at bounding box center [817, 98] width 1158 height 36
click at [313, 101] on div "Detect AI" at bounding box center [308, 98] width 140 height 36
click at [1267, 226] on div "98 %" at bounding box center [1267, 225] width 59 height 15
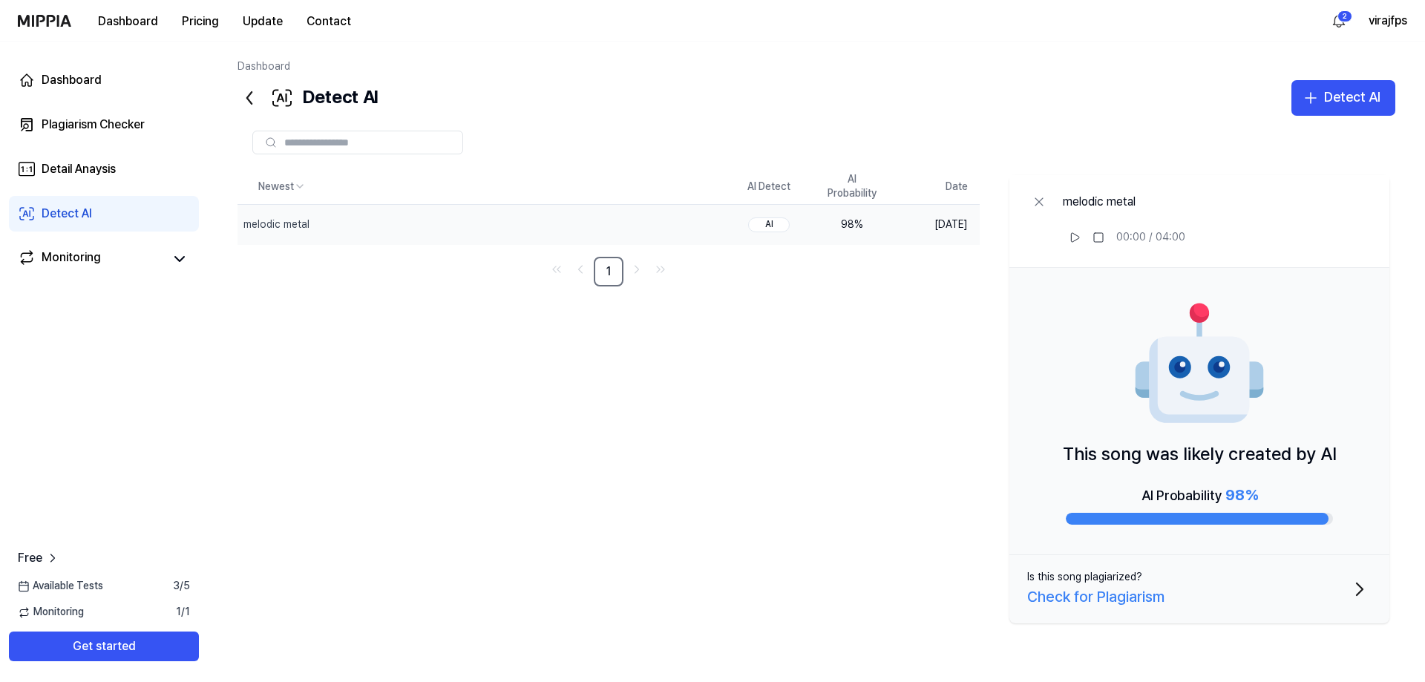
drag, startPoint x: 1062, startPoint y: 448, endPoint x: 1261, endPoint y: 494, distance: 204.8
click at [1261, 494] on div "This song was likely created by AI AI Probability 98 %" at bounding box center [1200, 411] width 380 height 287
drag, startPoint x: 1245, startPoint y: 494, endPoint x: 1210, endPoint y: 495, distance: 34.9
click at [1210, 495] on div "AI Probability 98 %" at bounding box center [1200, 495] width 117 height 24
drag, startPoint x: 1160, startPoint y: 493, endPoint x: 1127, endPoint y: 490, distance: 32.8
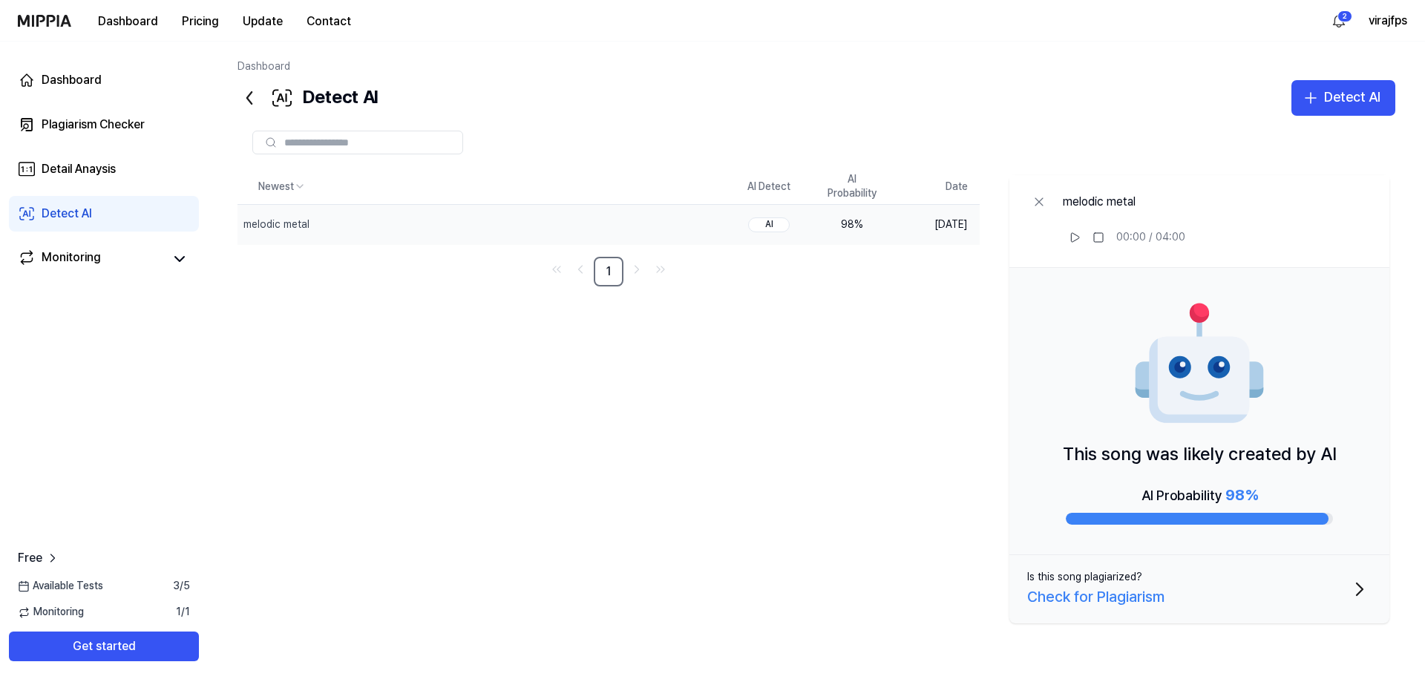
click at [1127, 490] on div "AI Probability 98 %" at bounding box center [1199, 504] width 267 height 42
click at [1074, 242] on icon at bounding box center [1075, 238] width 12 height 12
